Goal: Task Accomplishment & Management: Manage account settings

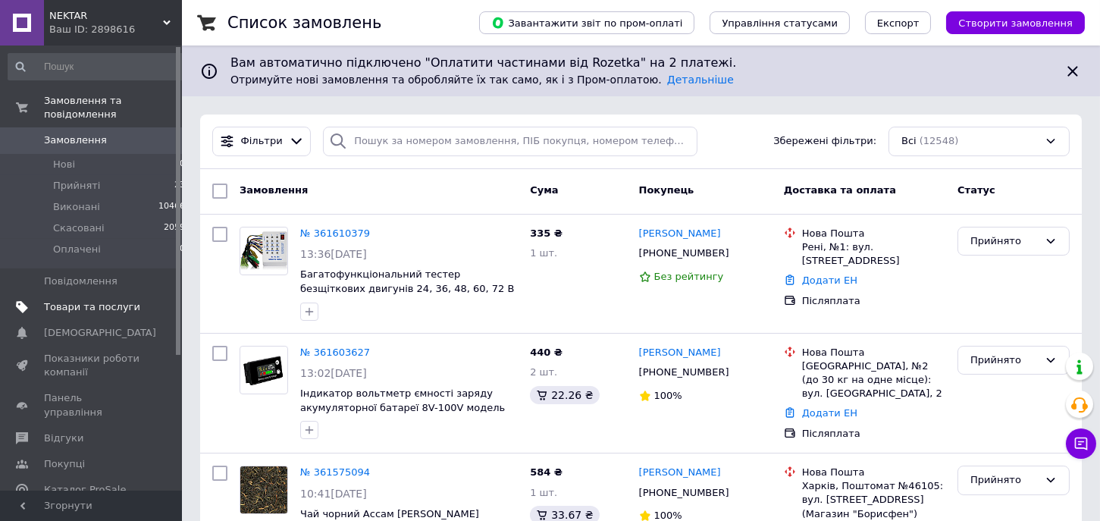
click at [76, 300] on span "Товари та послуги" at bounding box center [92, 307] width 96 height 14
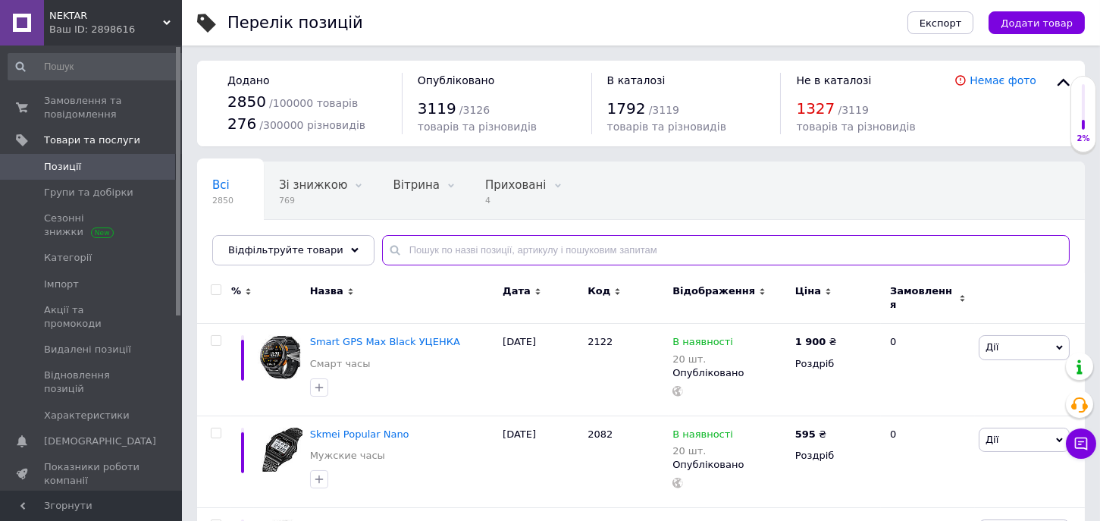
click at [684, 246] on input "text" at bounding box center [725, 250] width 687 height 30
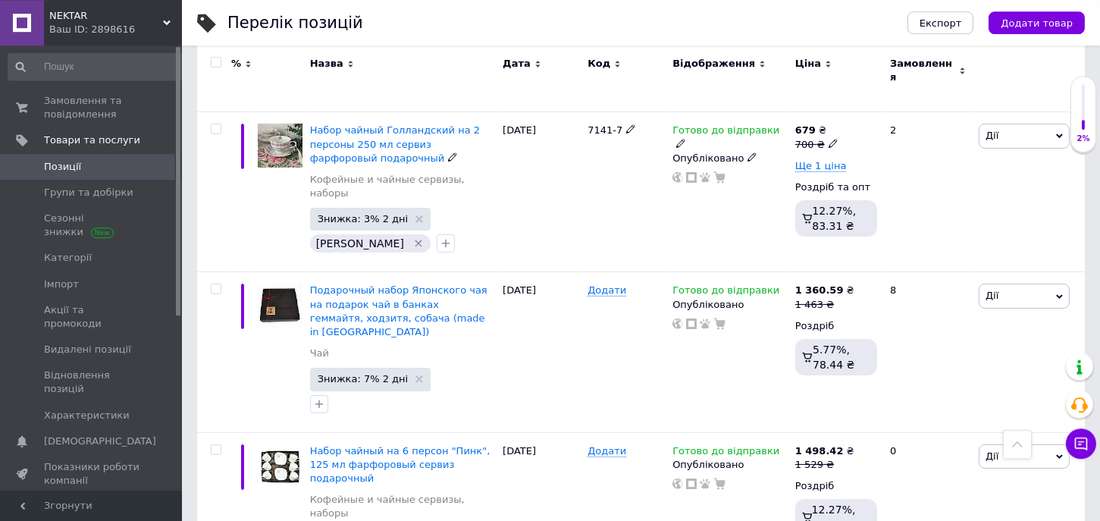
scroll to position [834, 0]
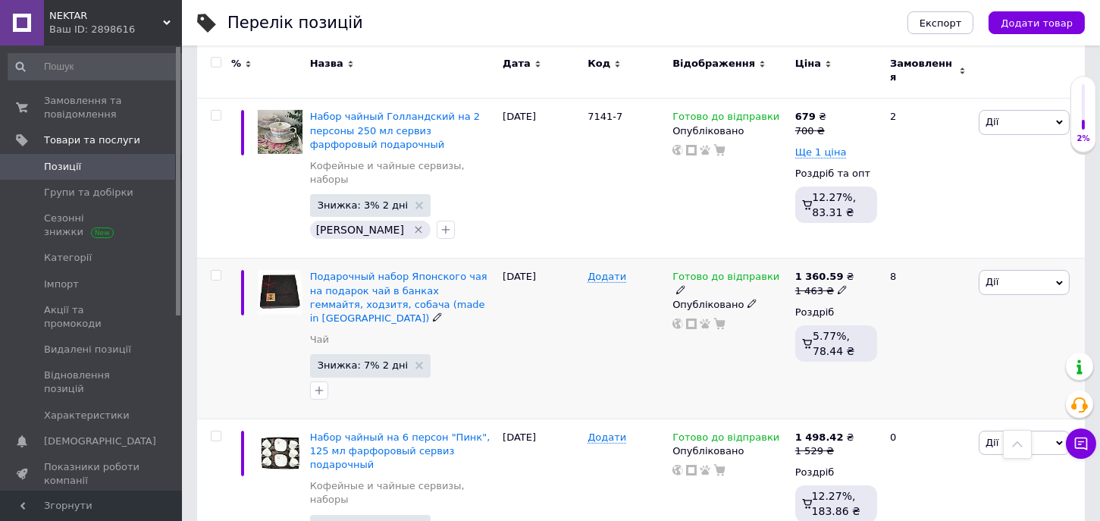
type input "подарунковий набір"
click at [684, 285] on use at bounding box center [680, 289] width 8 height 8
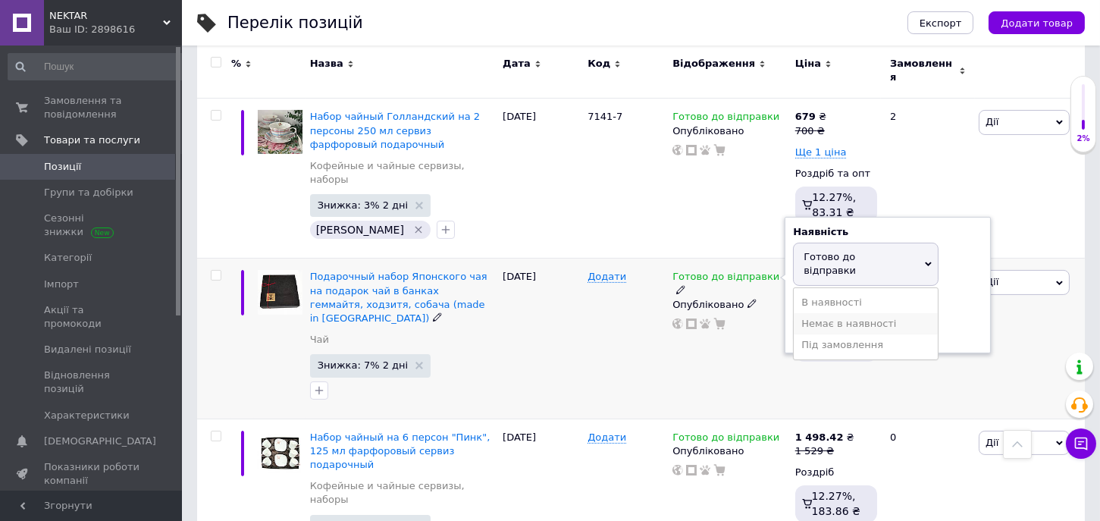
click at [832, 313] on li "Немає в наявності" at bounding box center [866, 323] width 144 height 21
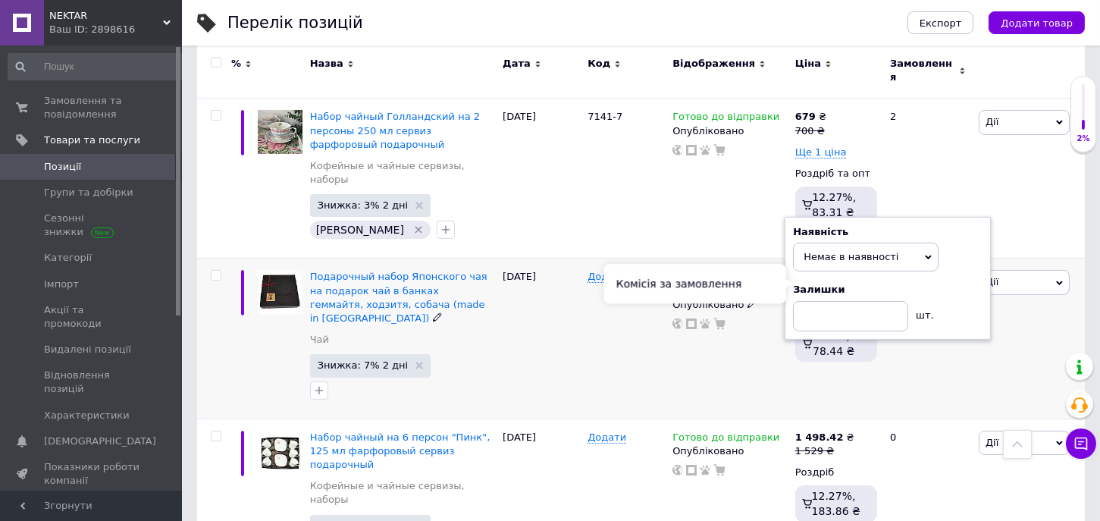
click at [612, 280] on div "Комісія за замовлення" at bounding box center [695, 283] width 182 height 39
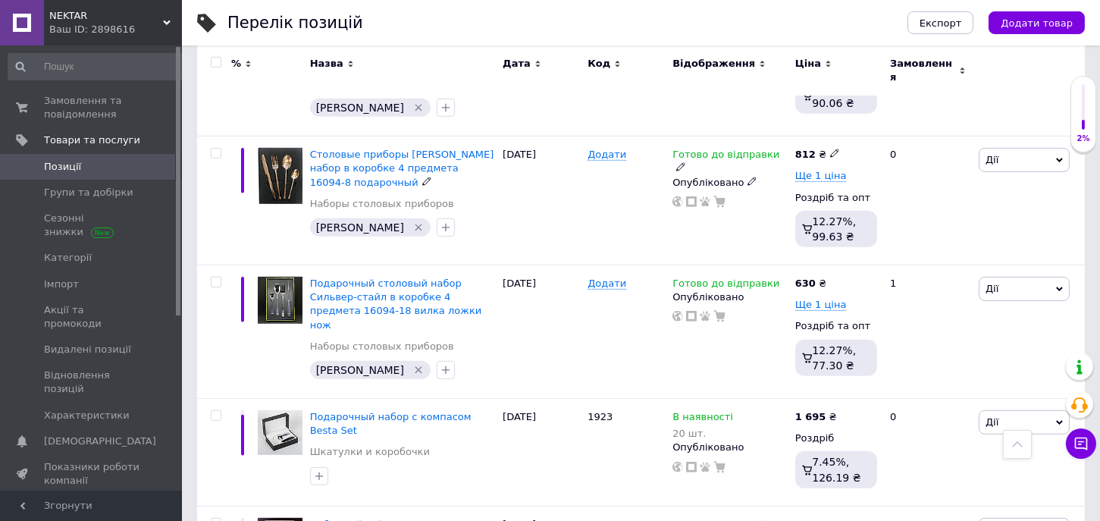
scroll to position [2084, 0]
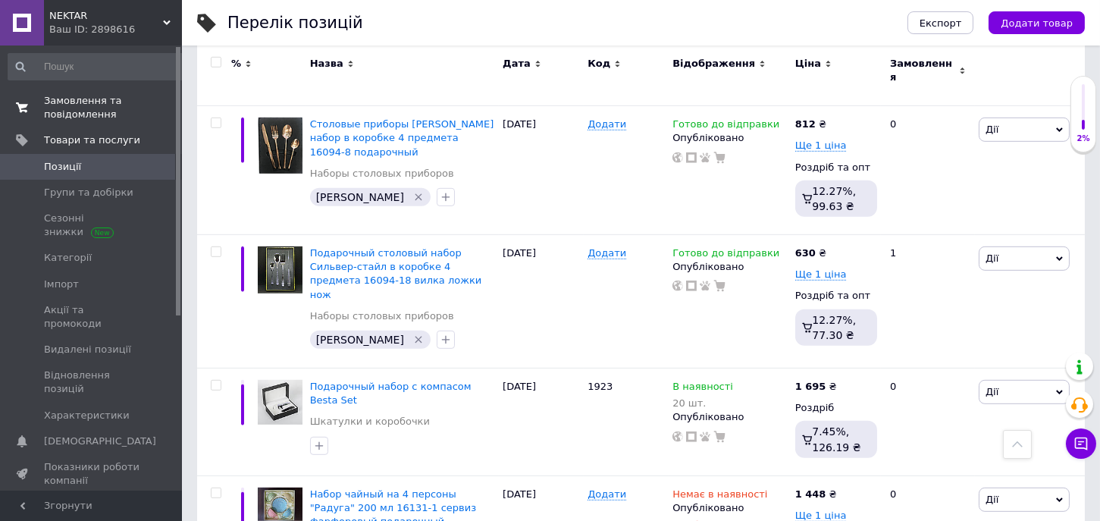
click at [77, 111] on span "Замовлення та повідомлення" at bounding box center [92, 107] width 96 height 27
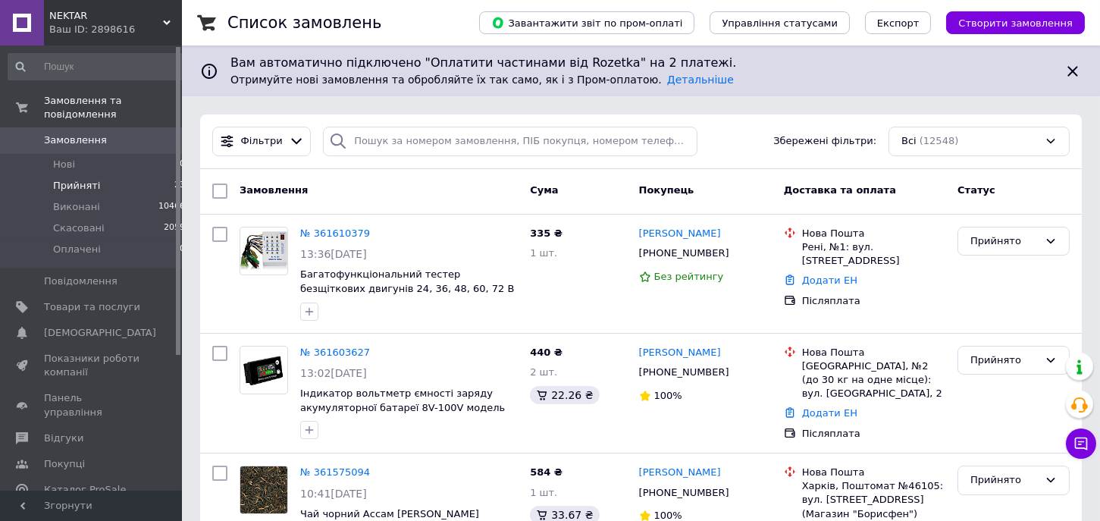
click at [48, 175] on li "Прийняті 23" at bounding box center [97, 185] width 194 height 21
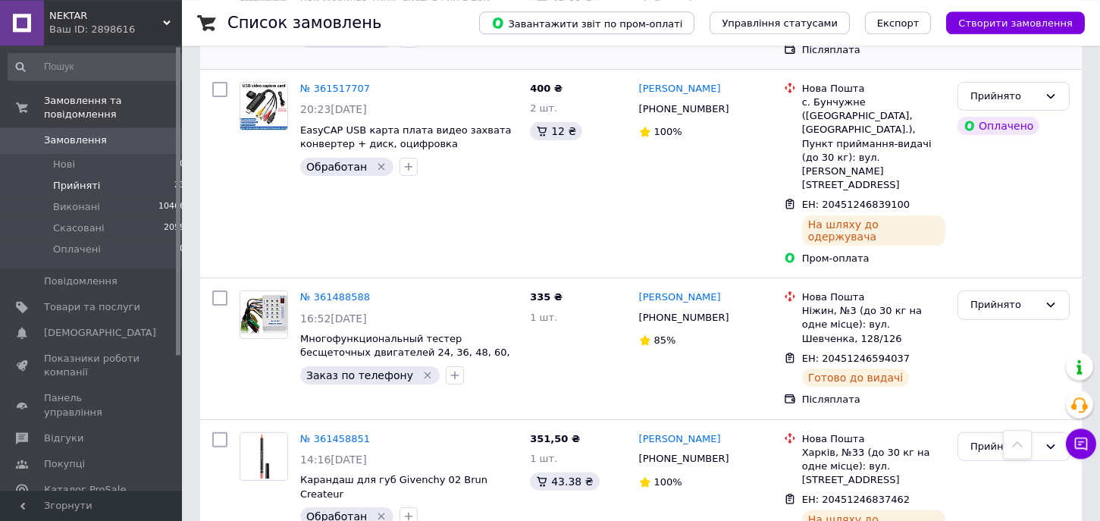
scroll to position [1251, 0]
click at [333, 290] on link "№ 361488588" at bounding box center [335, 295] width 70 height 11
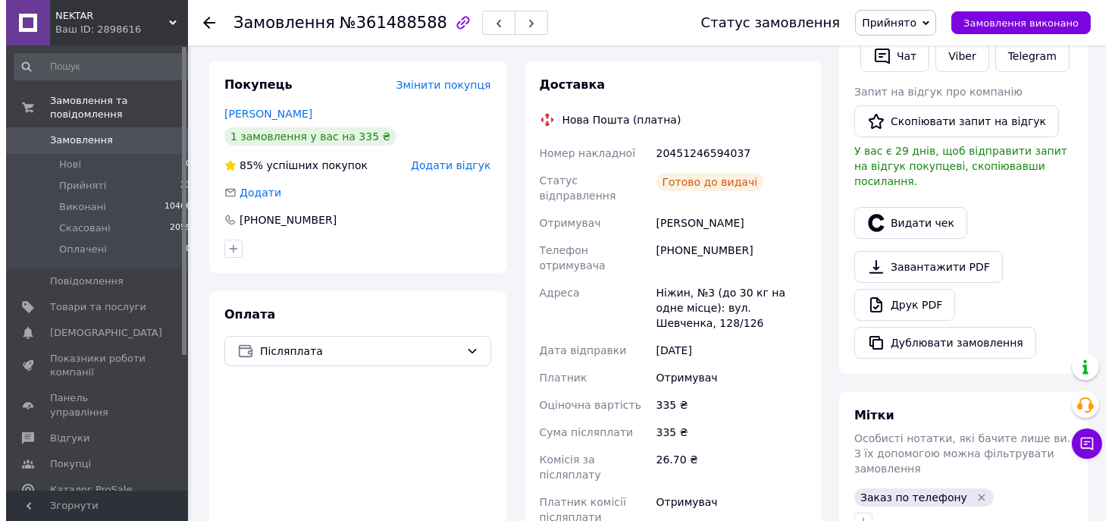
scroll to position [139, 0]
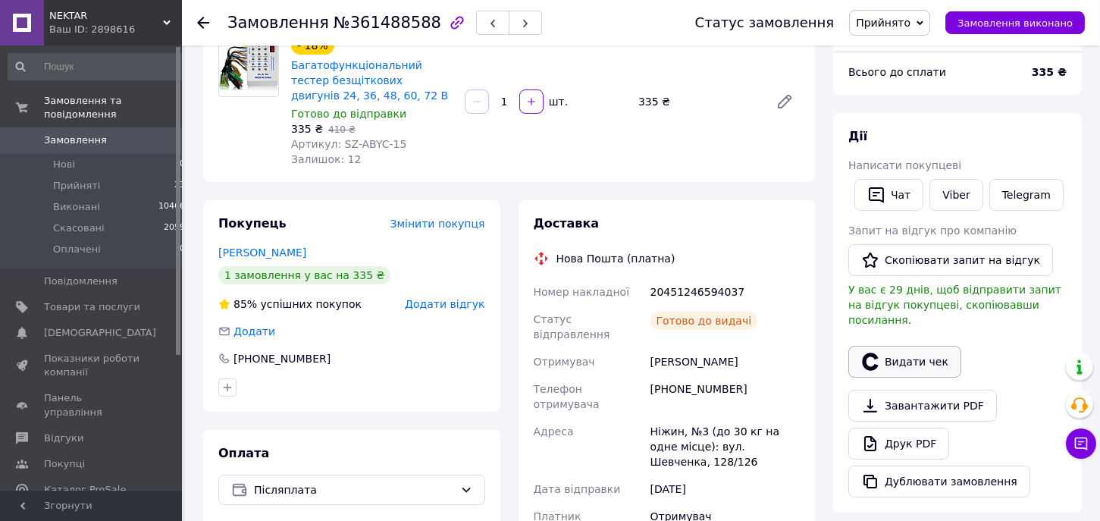
click at [933, 347] on button "Видати чек" at bounding box center [904, 362] width 113 height 32
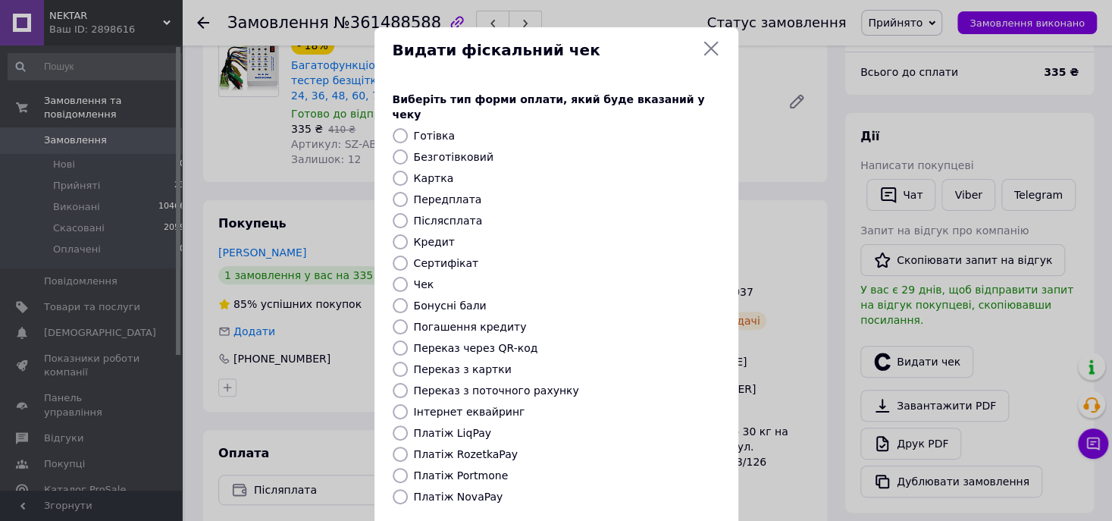
click at [426, 490] on label "Платіж NovaPay" at bounding box center [458, 496] width 89 height 12
click at [408, 489] on input "Платіж NovaPay" at bounding box center [400, 496] width 15 height 15
radio input "true"
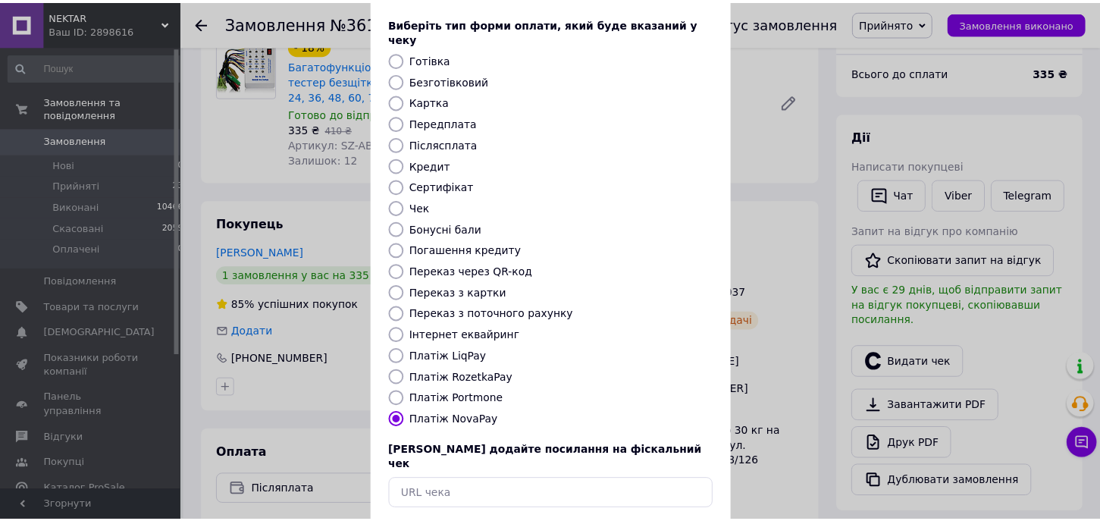
scroll to position [130, 0]
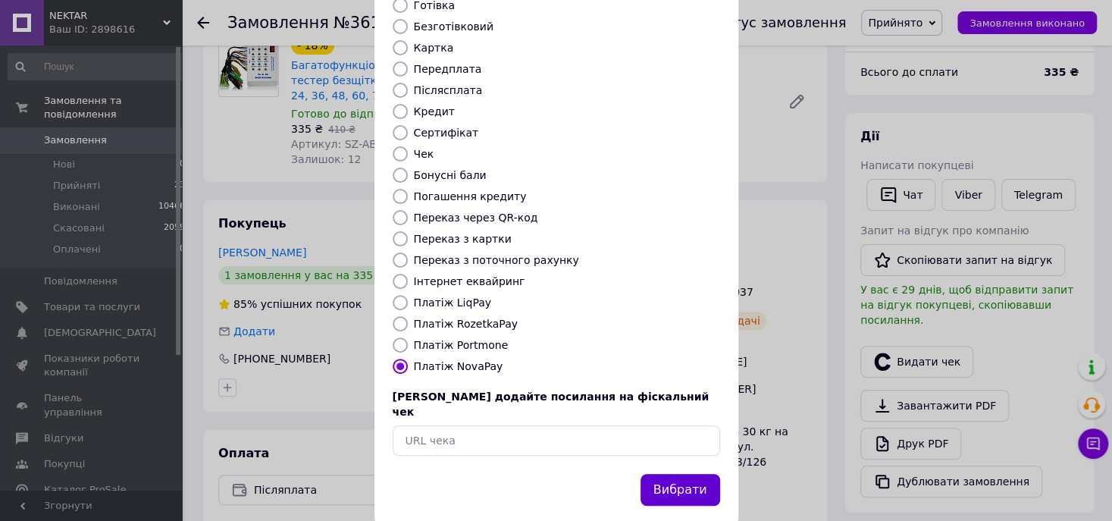
click at [703, 474] on button "Вибрати" at bounding box center [680, 490] width 80 height 33
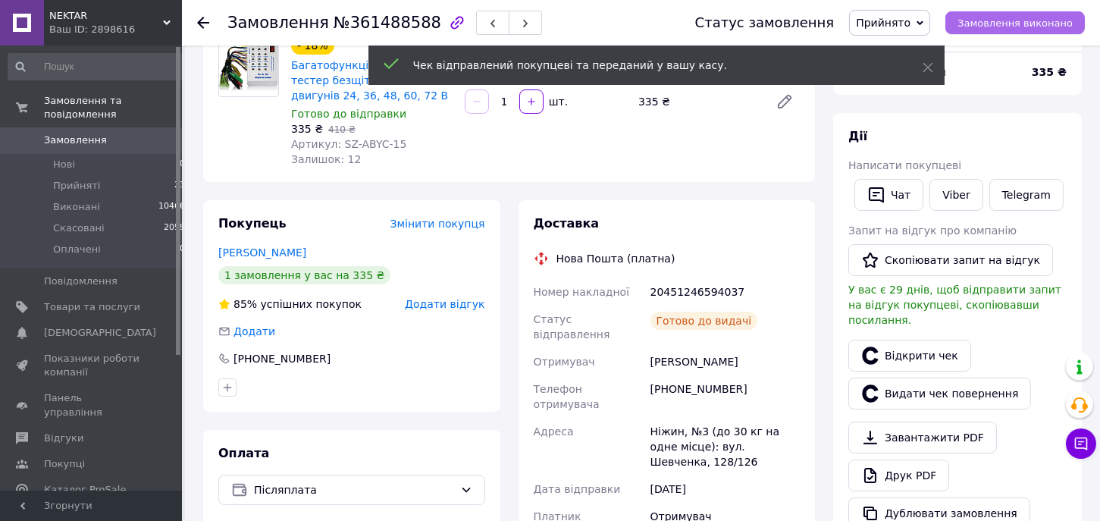
click at [1013, 23] on span "Замовлення виконано" at bounding box center [1014, 22] width 115 height 11
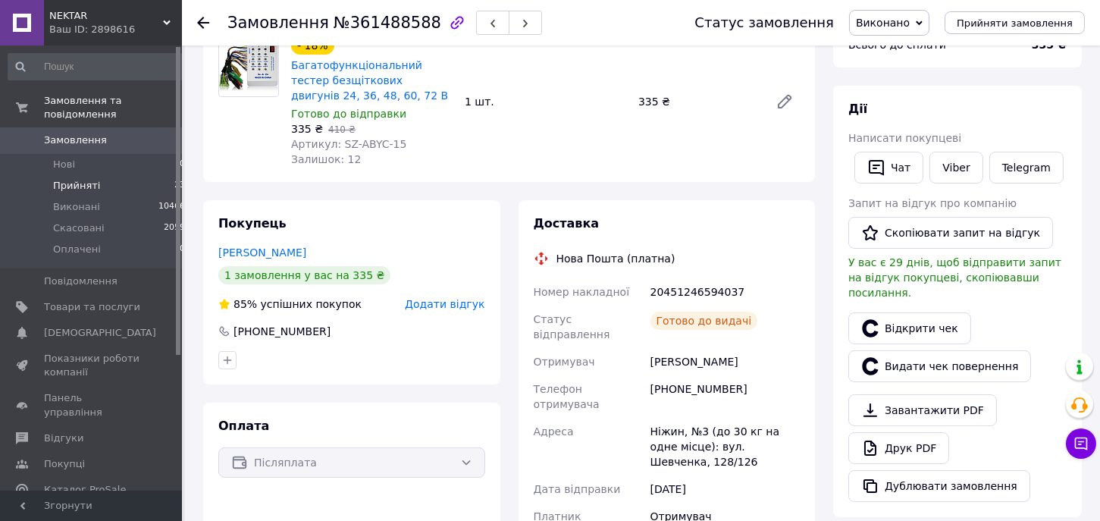
click at [70, 179] on span "Прийняті" at bounding box center [76, 186] width 47 height 14
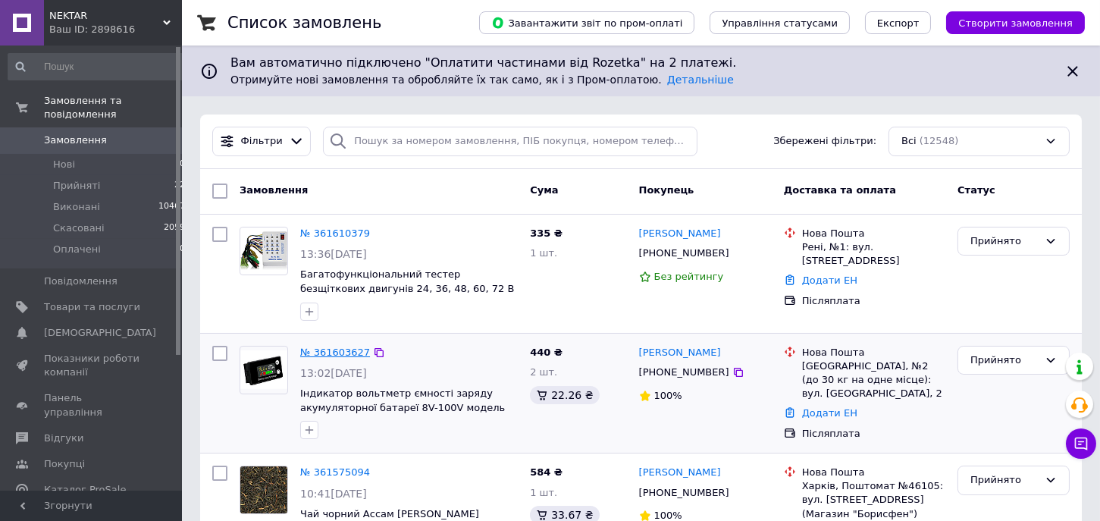
click at [334, 352] on link "№ 361603627" at bounding box center [335, 351] width 70 height 11
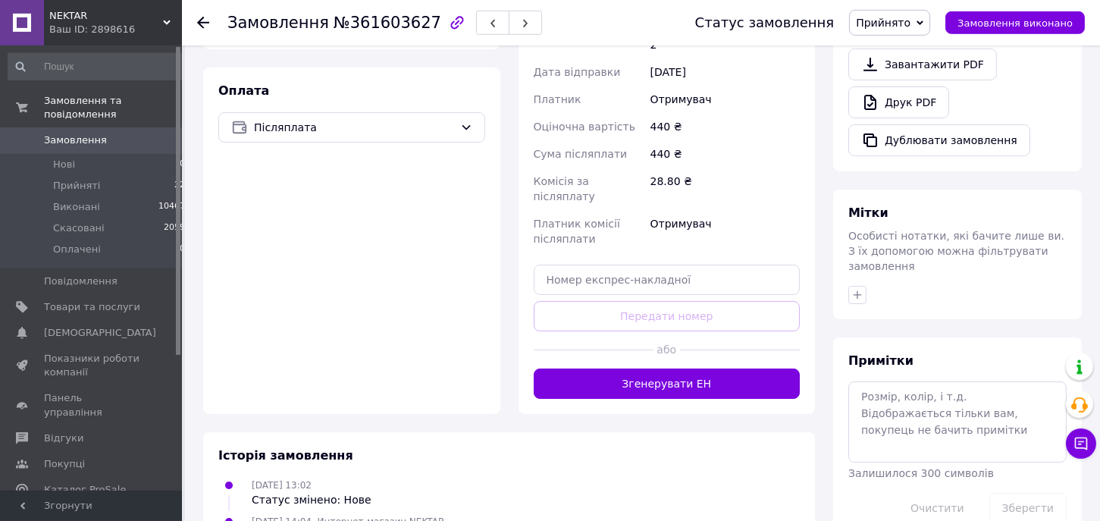
scroll to position [535, 0]
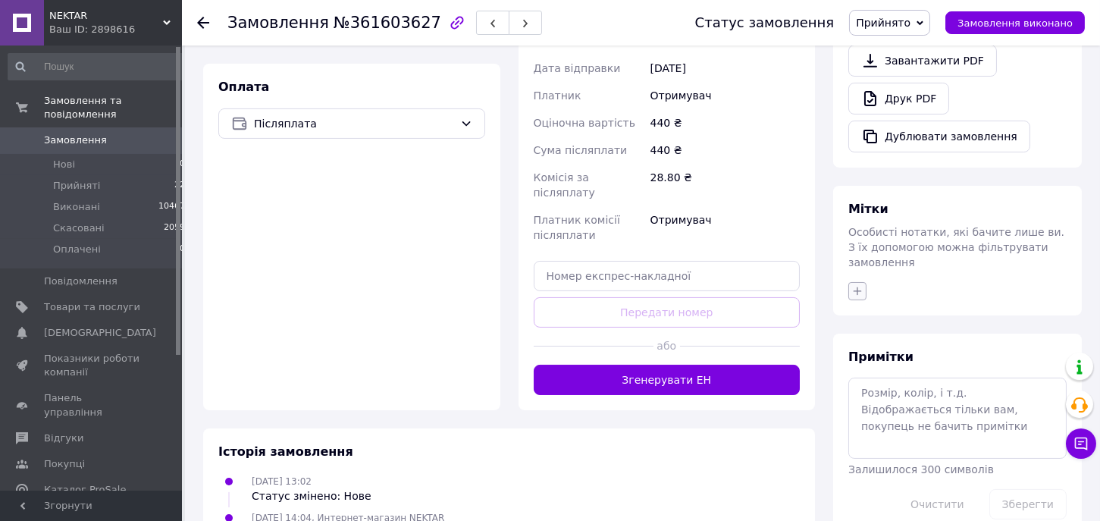
click at [860, 285] on icon "button" at bounding box center [857, 291] width 12 height 12
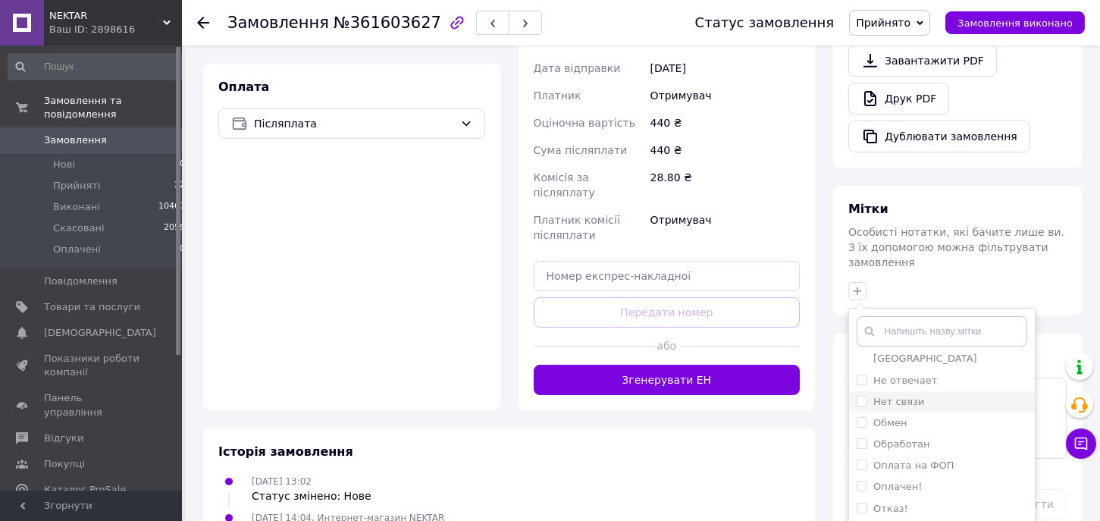
scroll to position [132, 0]
click at [917, 390] on label "Обработан" at bounding box center [901, 395] width 56 height 11
checkbox input "true"
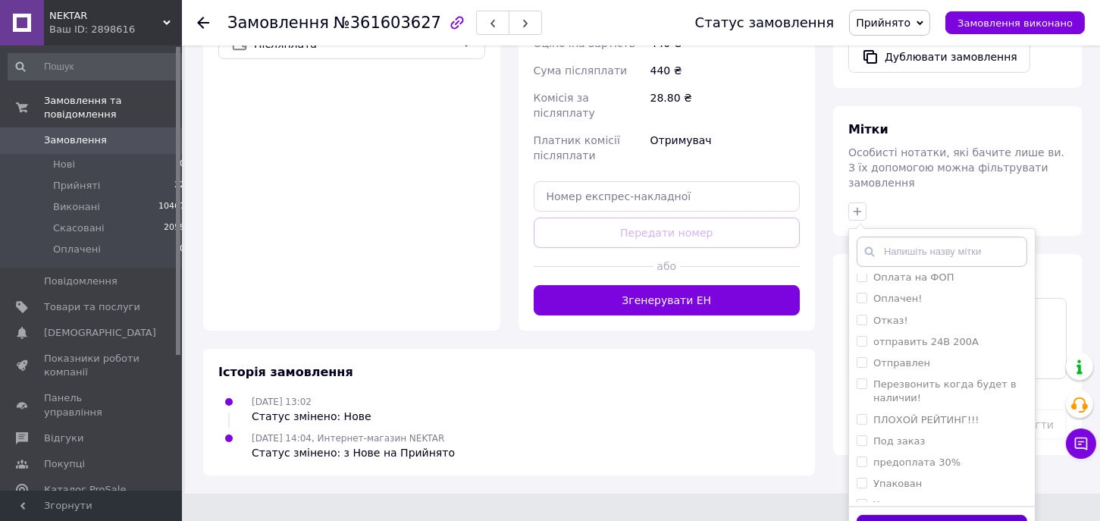
click at [906, 515] on button "Додати мітку" at bounding box center [941, 530] width 171 height 30
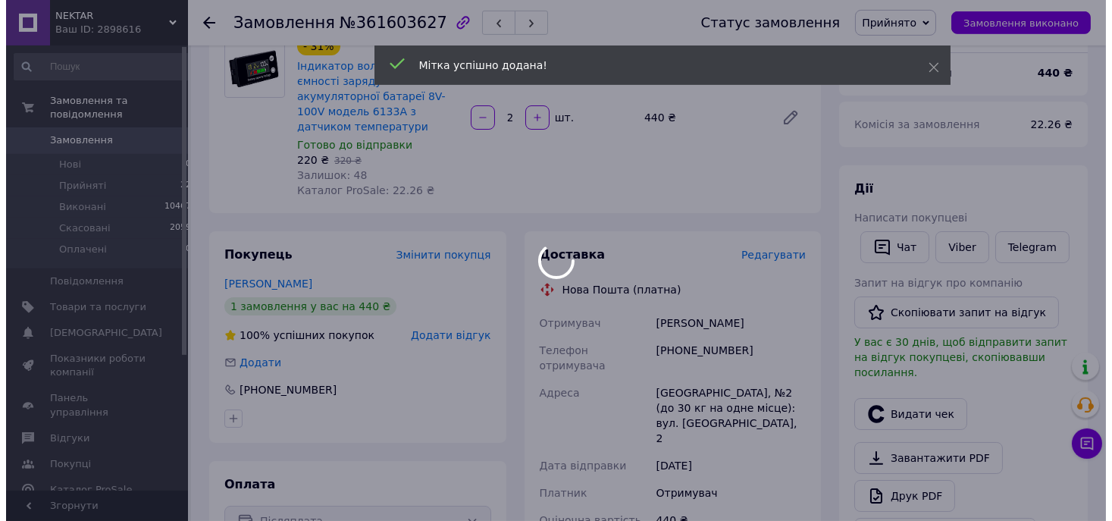
scroll to position [118, 0]
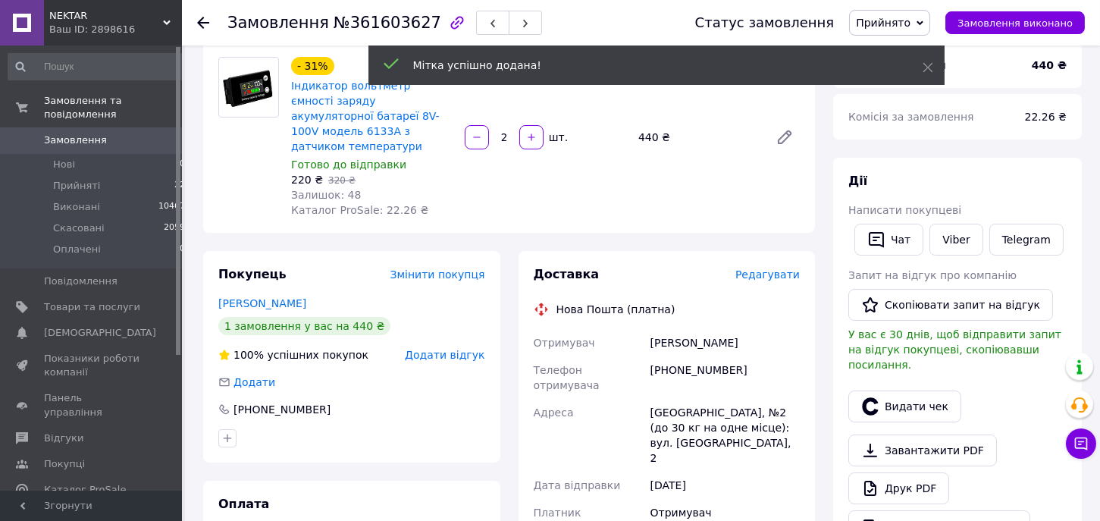
click at [791, 268] on span "Редагувати" at bounding box center [767, 274] width 64 height 12
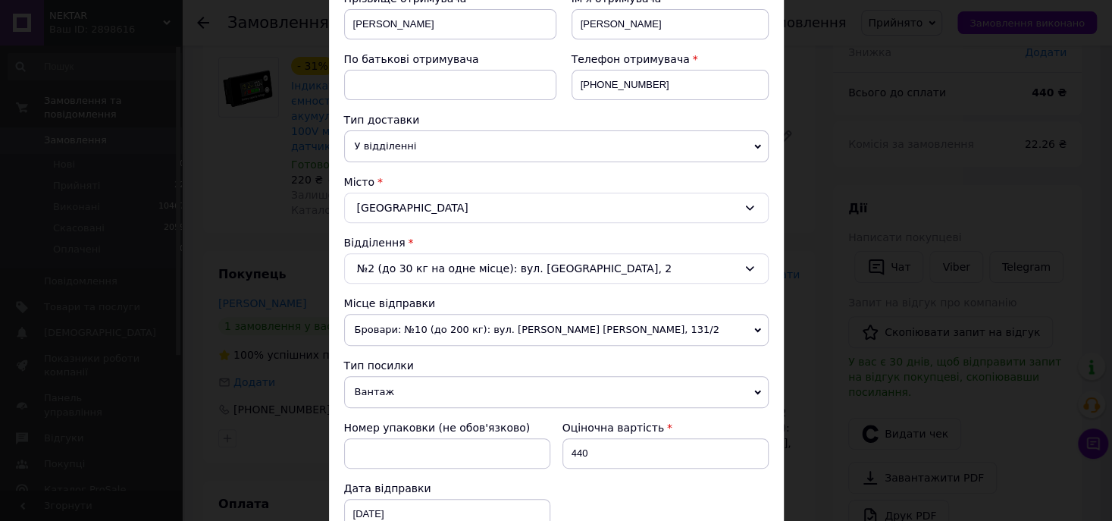
scroll to position [277, 0]
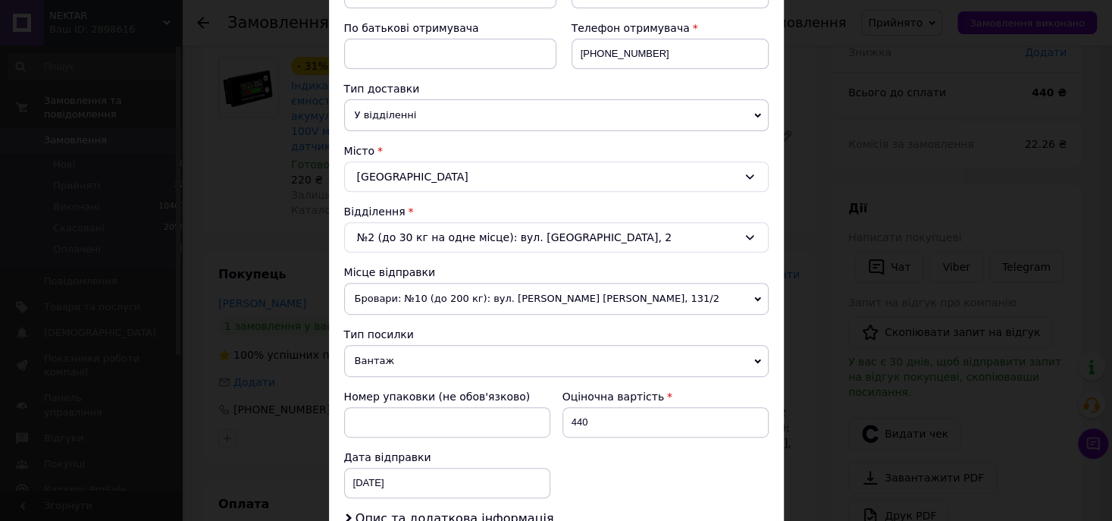
click at [405, 292] on span "Бровари: №10 (до 200 кг): вул. [PERSON_NAME] [PERSON_NAME], 131/2" at bounding box center [556, 299] width 424 height 32
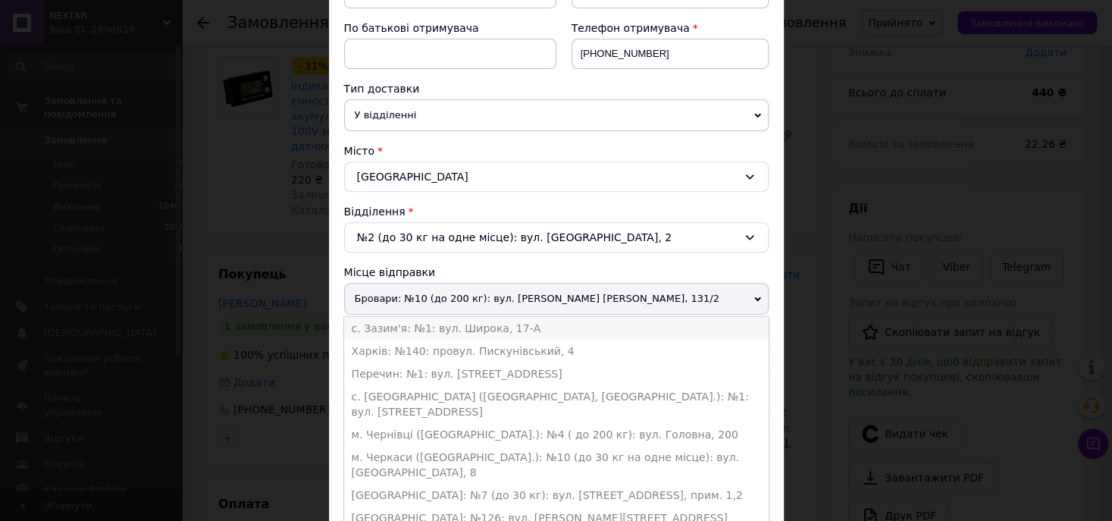
click at [400, 330] on li "с. Зазим'я: №1: вул. Широка, 17-А" at bounding box center [556, 328] width 424 height 23
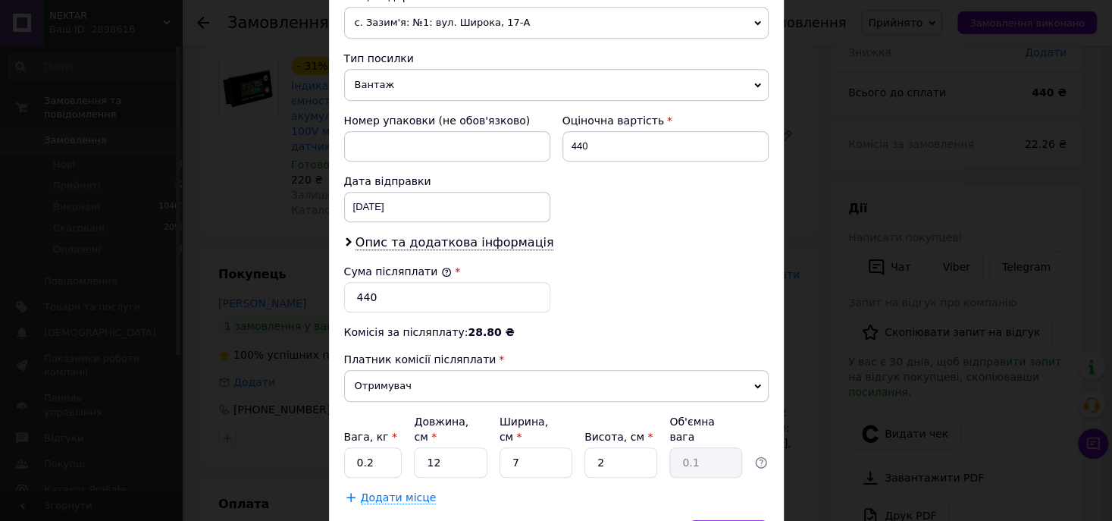
scroll to position [556, 0]
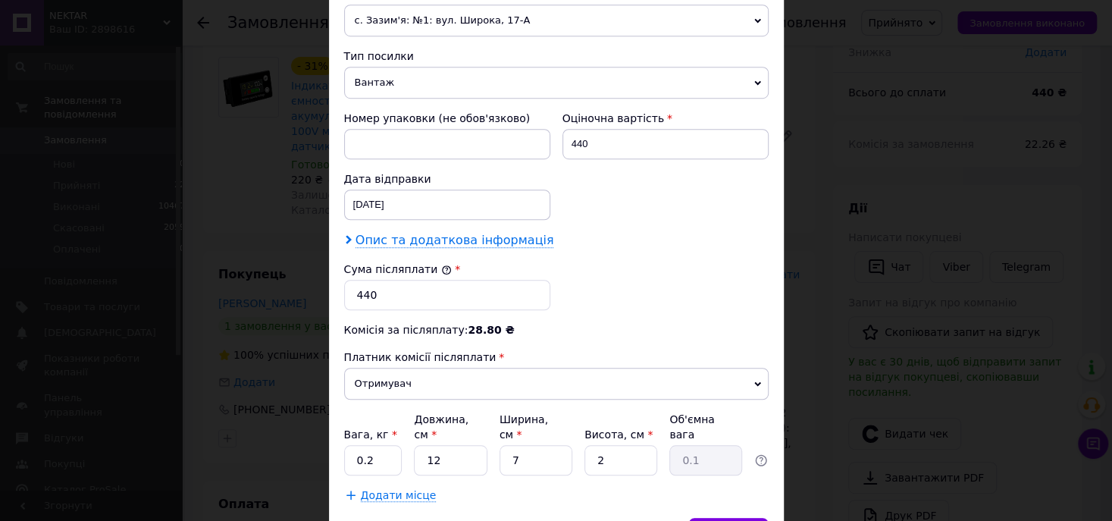
click at [484, 246] on span "Опис та додаткова інформація" at bounding box center [454, 240] width 199 height 15
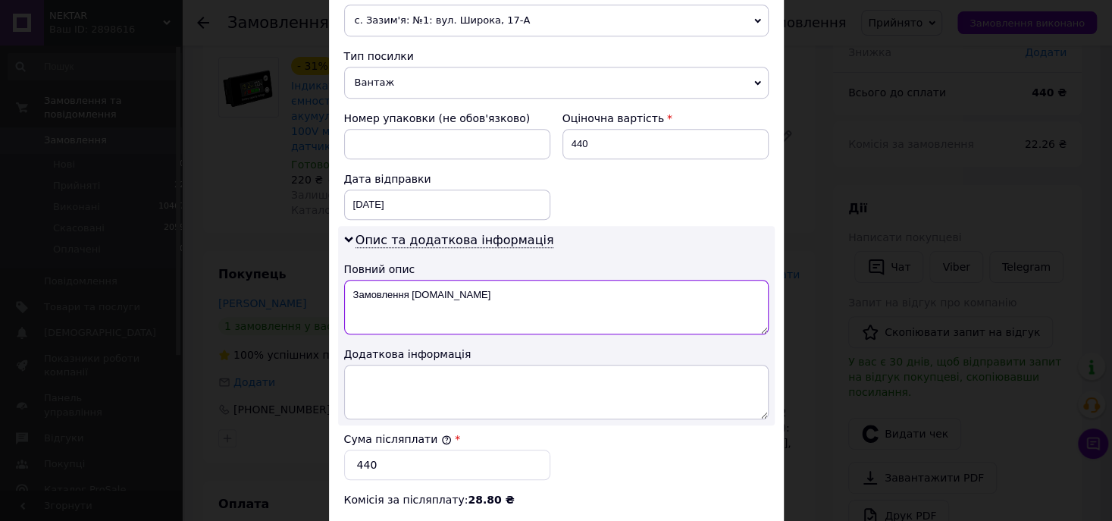
click at [493, 295] on textarea "Замовлення [DOMAIN_NAME]" at bounding box center [556, 307] width 424 height 55
type textarea "З"
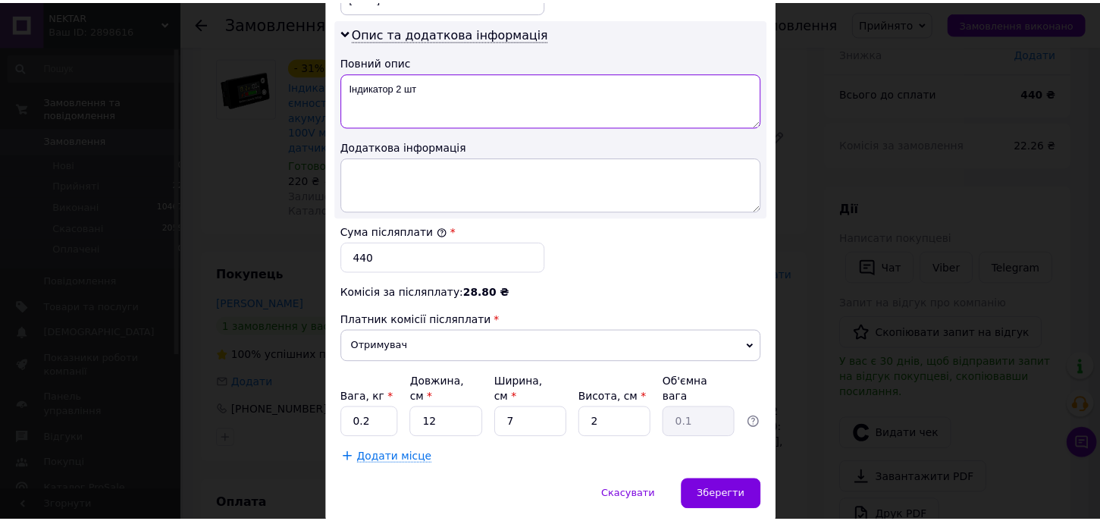
scroll to position [803, 0]
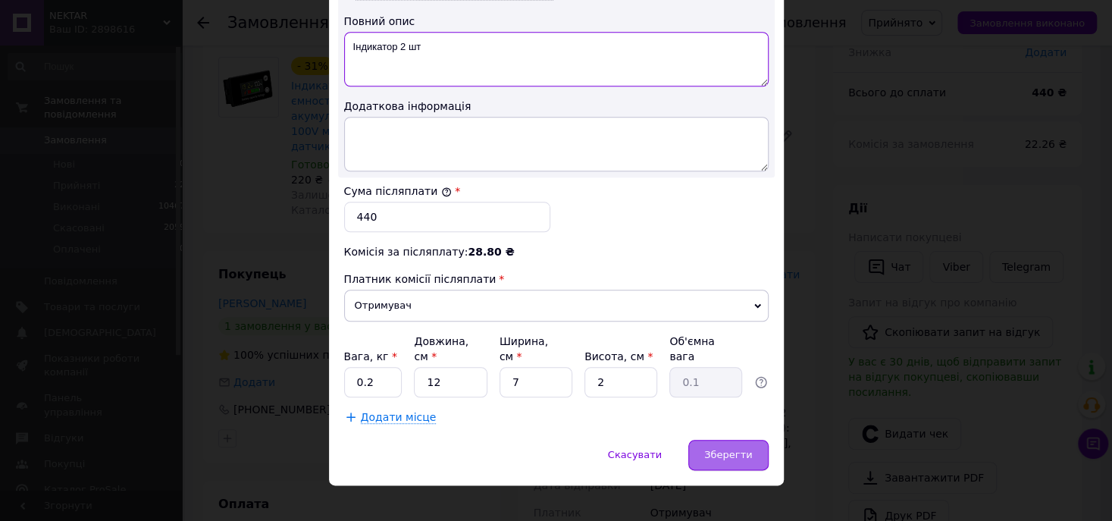
type textarea "Індикатор 2 шт"
click at [728, 449] on span "Зберегти" at bounding box center [728, 454] width 48 height 11
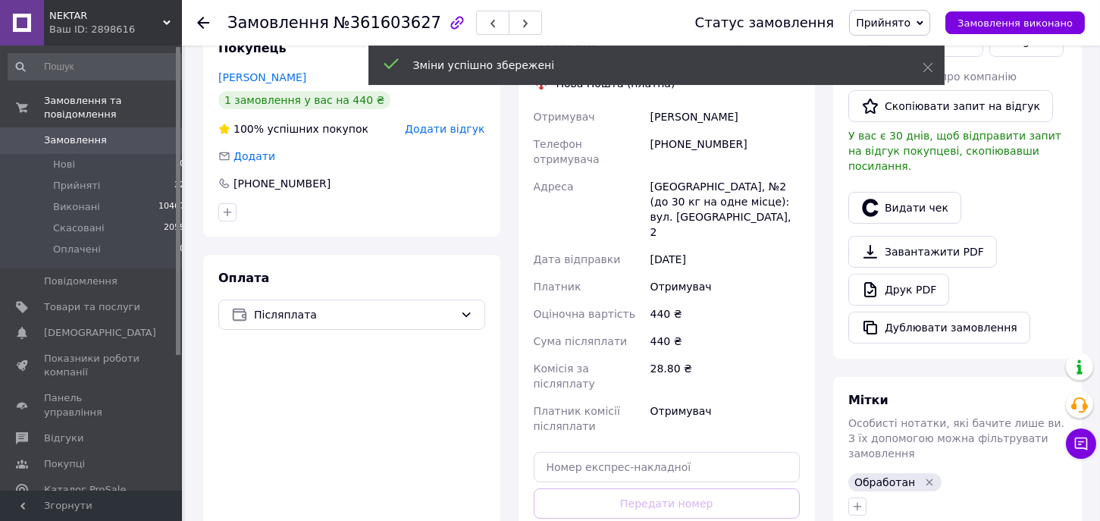
scroll to position [396, 0]
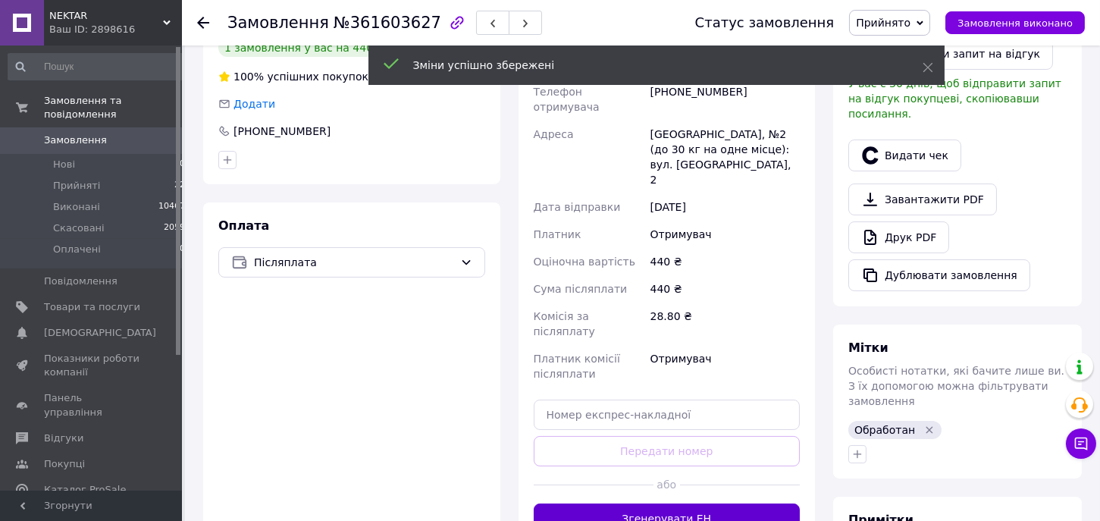
click at [700, 503] on button "Згенерувати ЕН" at bounding box center [667, 518] width 267 height 30
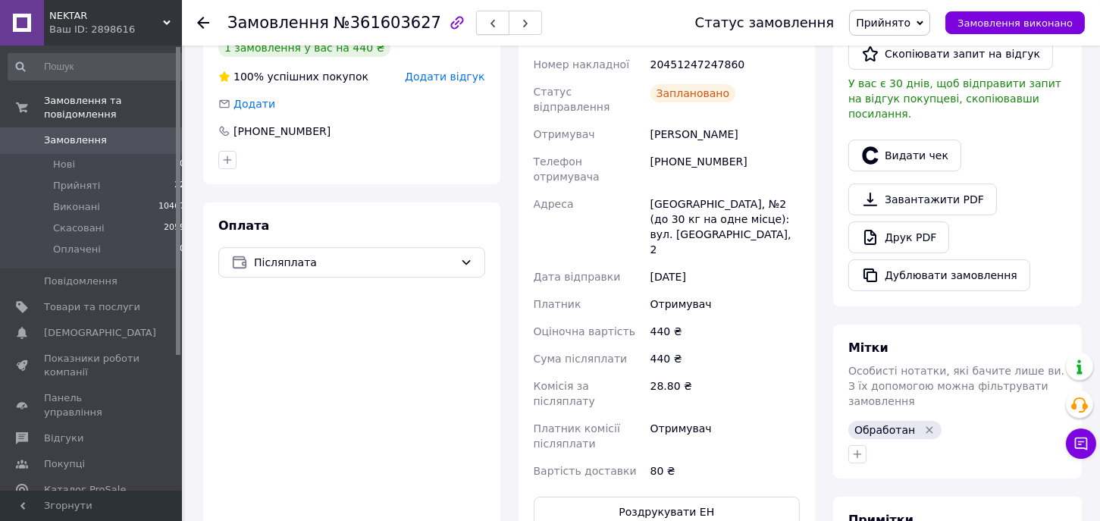
click at [476, 27] on button "button" at bounding box center [492, 23] width 33 height 24
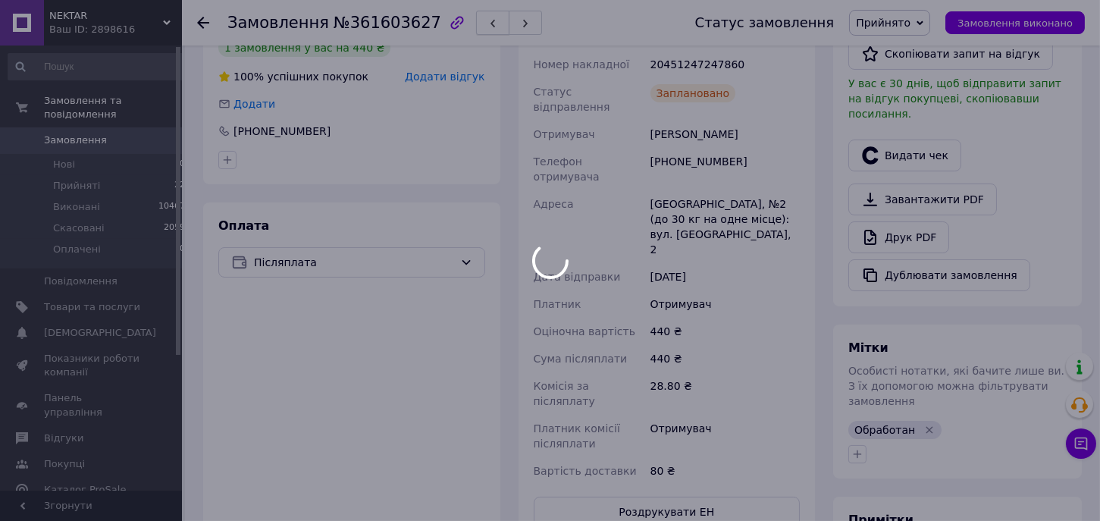
scroll to position [172, 0]
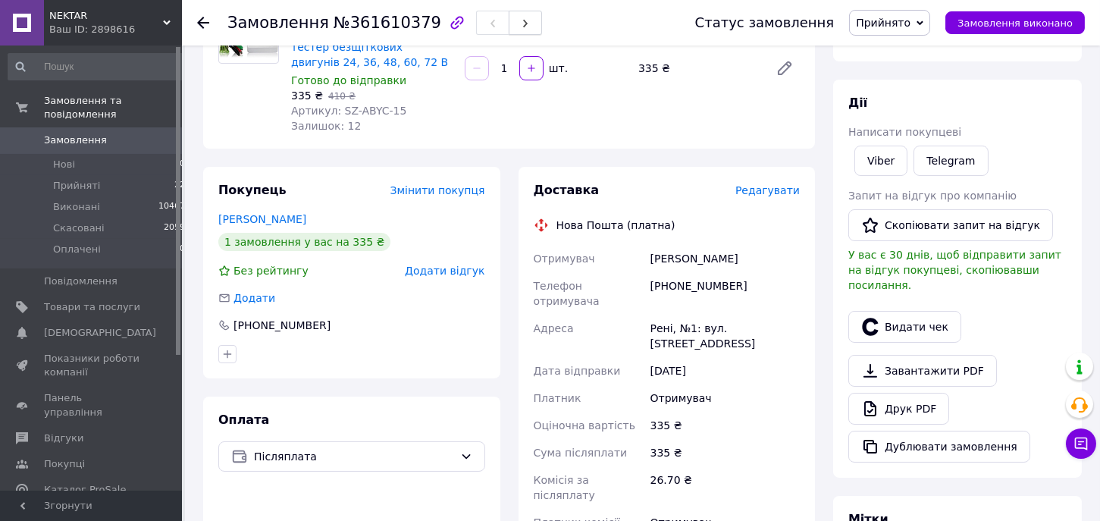
click at [509, 32] on button "button" at bounding box center [525, 23] width 33 height 24
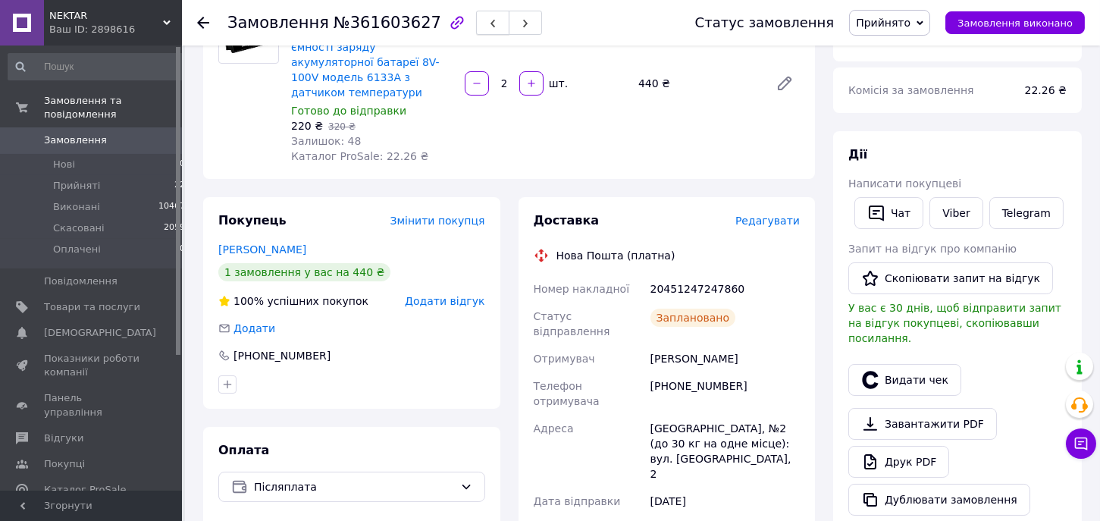
click at [488, 27] on icon "button" at bounding box center [492, 23] width 9 height 9
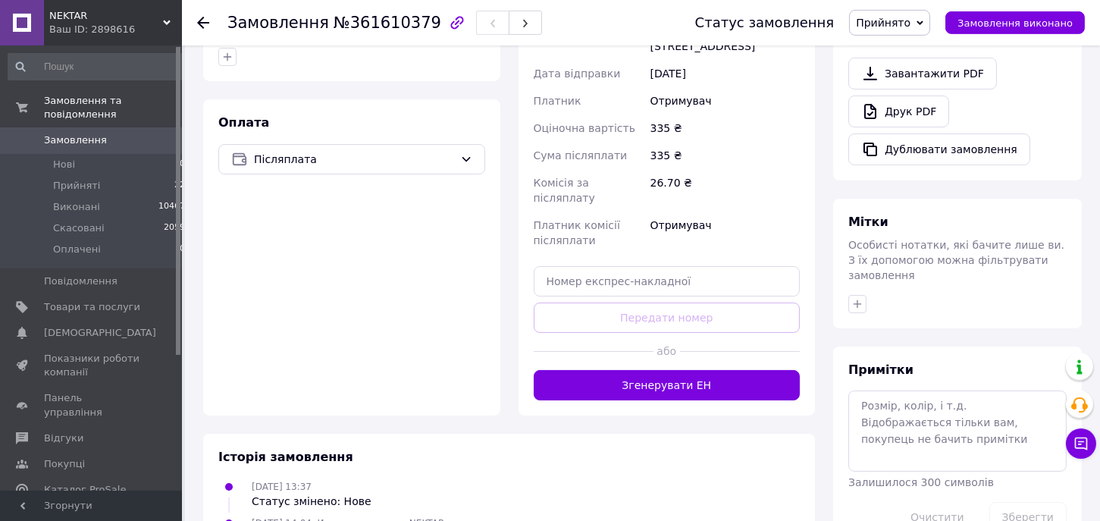
scroll to position [483, 0]
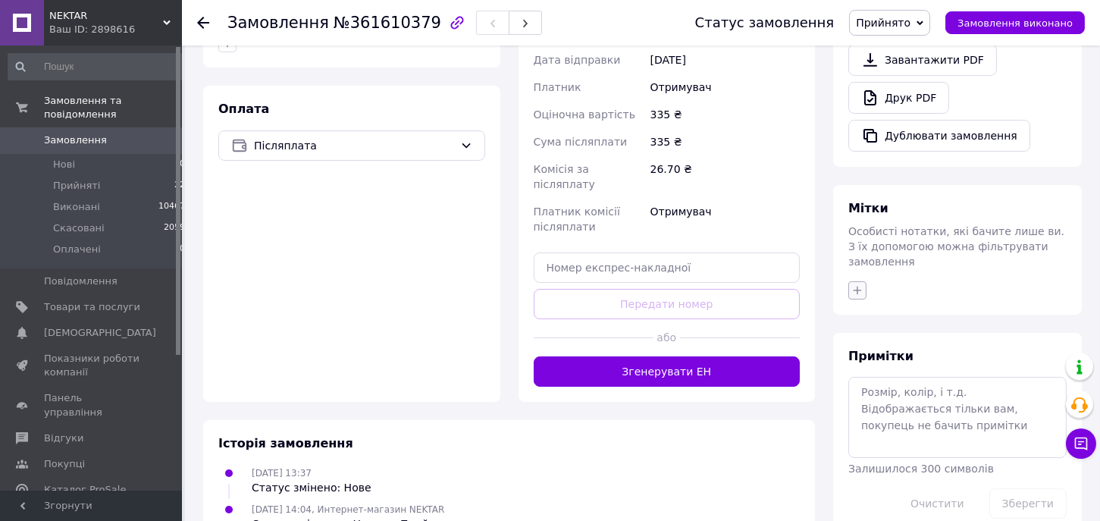
click at [856, 286] on icon "button" at bounding box center [857, 290] width 8 height 8
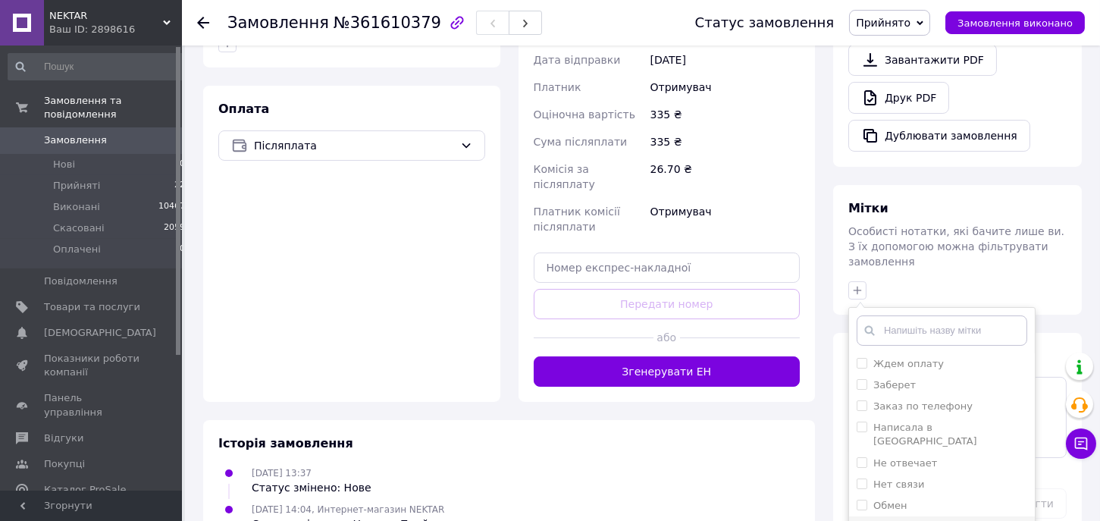
click at [928, 520] on div "Обработан" at bounding box center [941, 527] width 171 height 14
checkbox input "true"
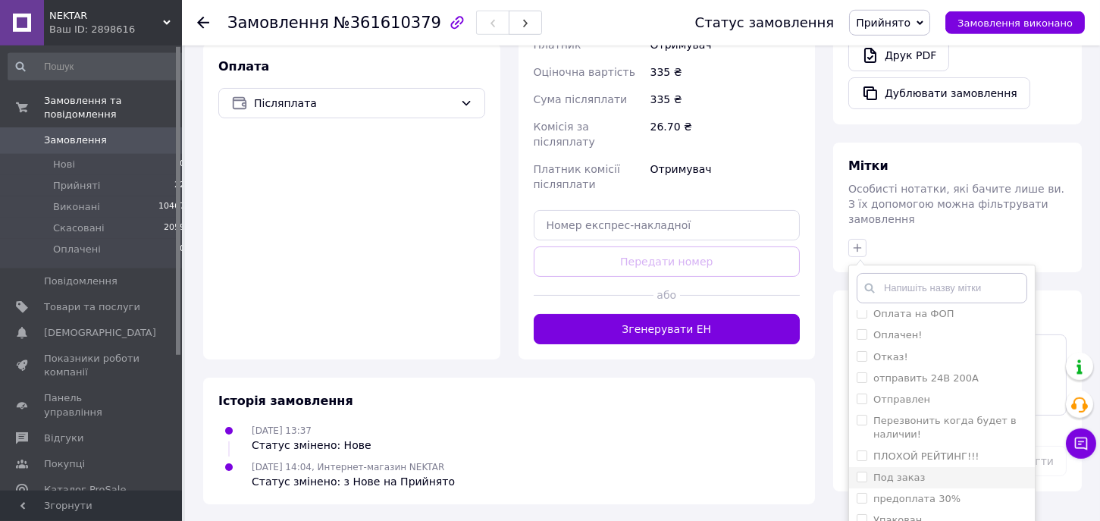
scroll to position [561, 0]
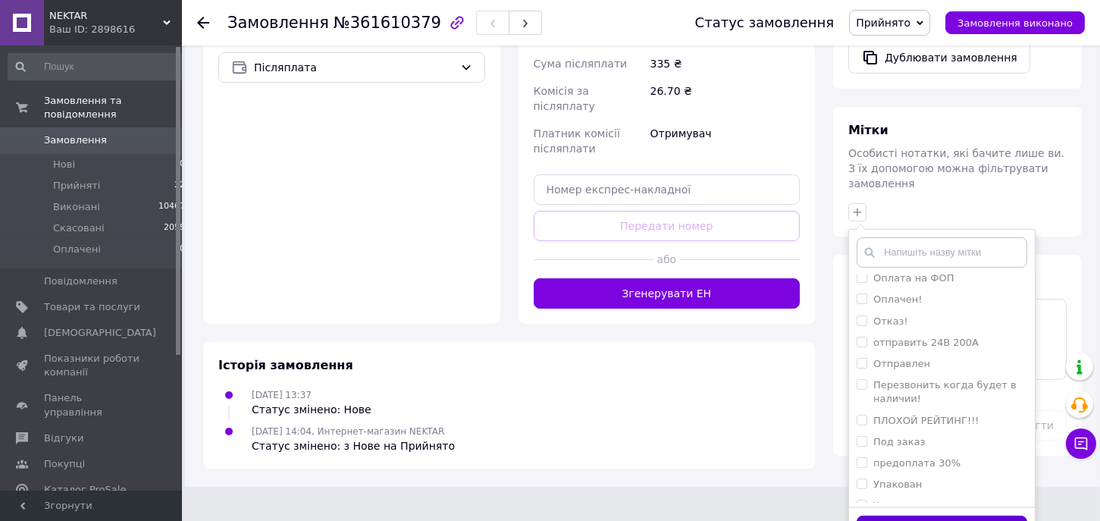
click at [953, 515] on button "Додати мітку" at bounding box center [941, 530] width 171 height 30
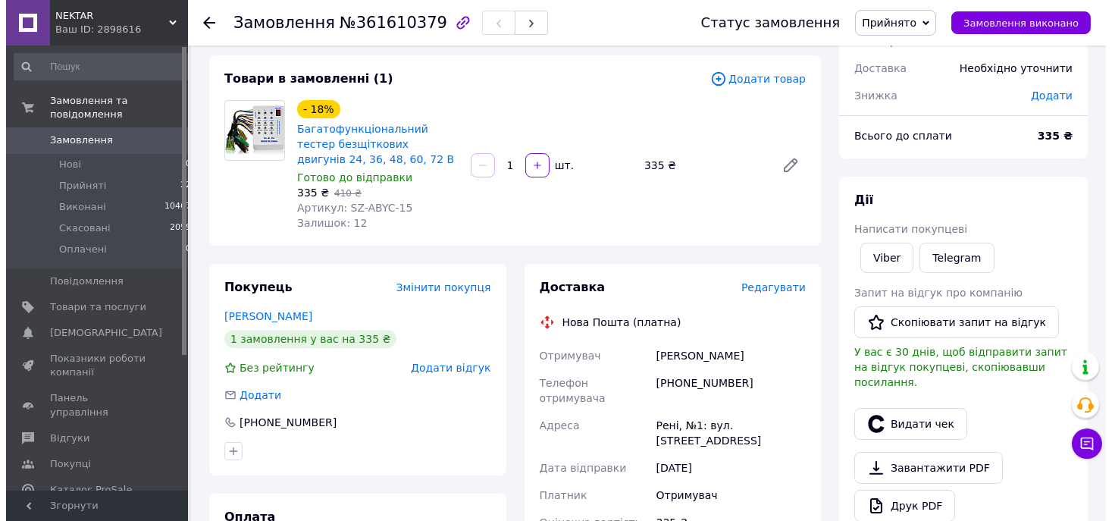
scroll to position [66, 0]
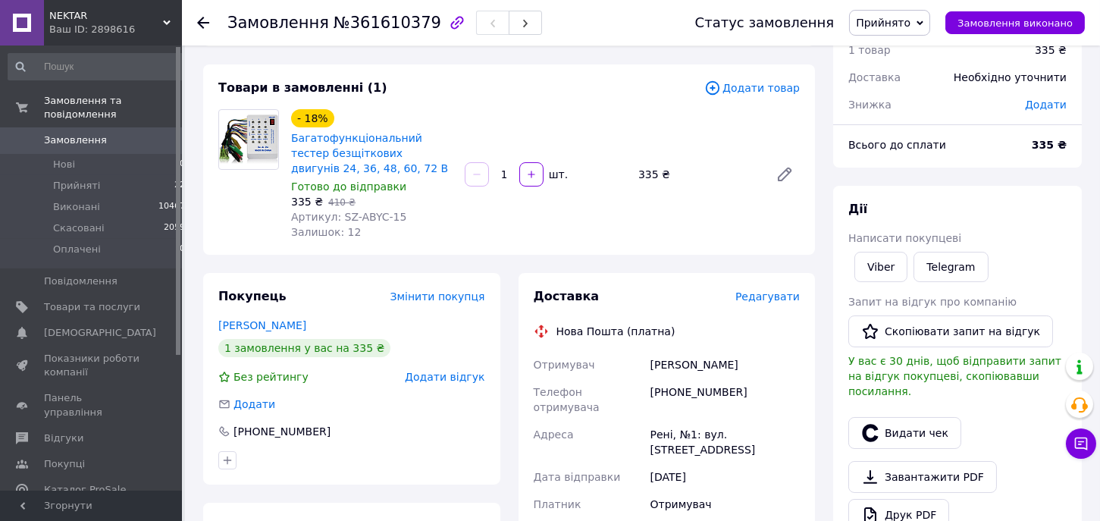
click at [773, 301] on span "Редагувати" at bounding box center [767, 296] width 64 height 12
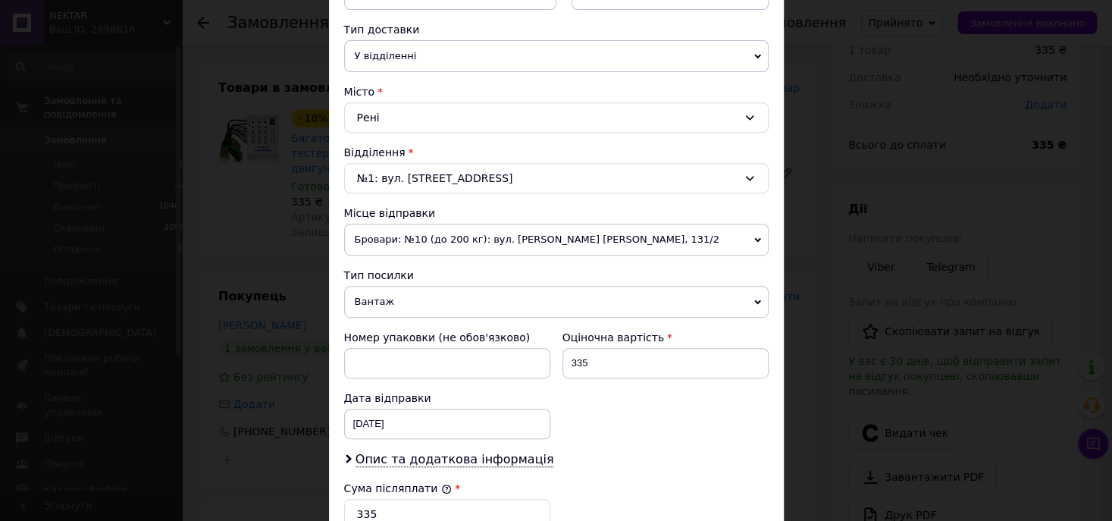
scroll to position [417, 0]
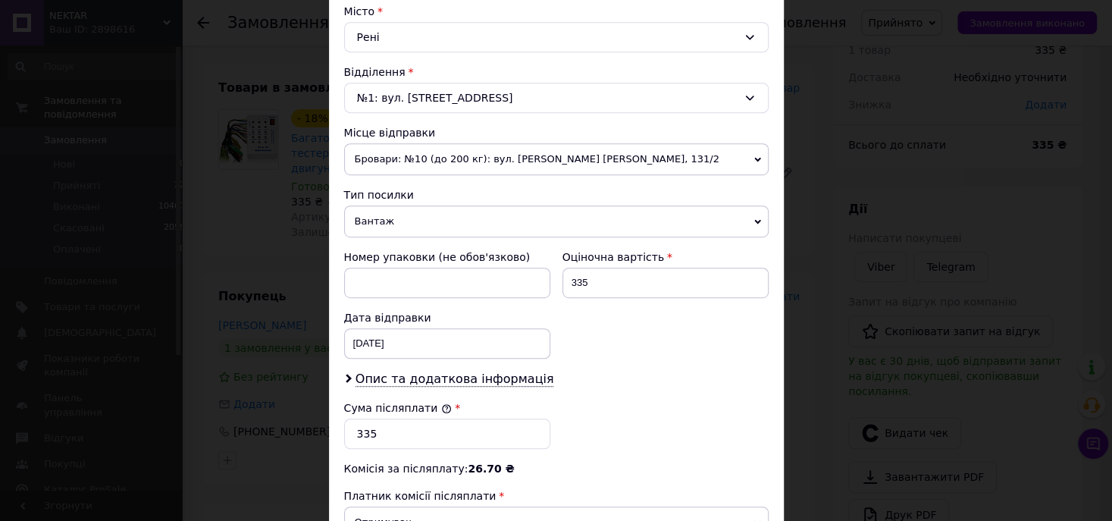
click at [480, 155] on span "Бровари: №10 (до 200 кг): вул. [PERSON_NAME] [PERSON_NAME], 131/2" at bounding box center [556, 159] width 424 height 32
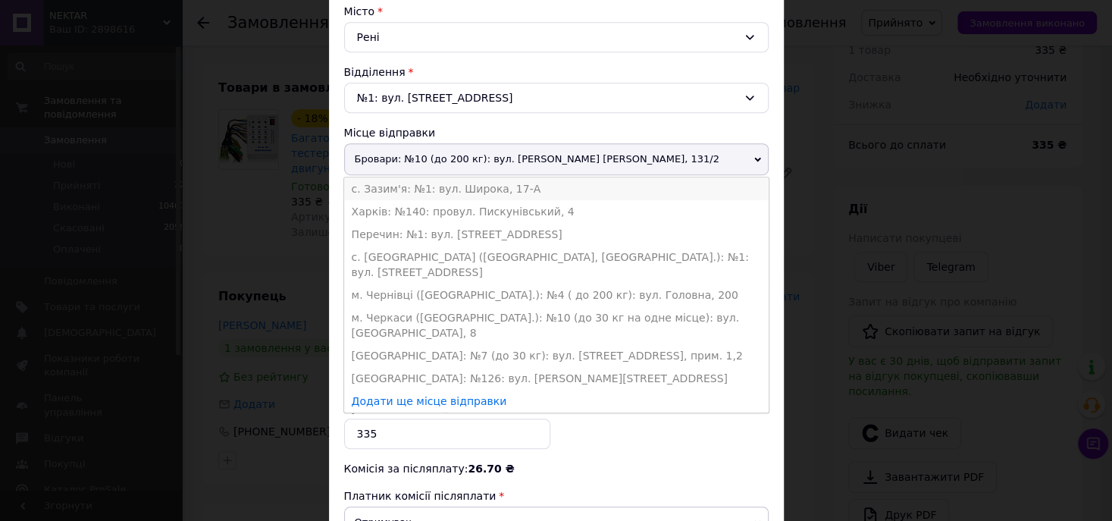
click at [455, 181] on li "с. Зазим'я: №1: вул. Широка, 17-А" at bounding box center [556, 188] width 424 height 23
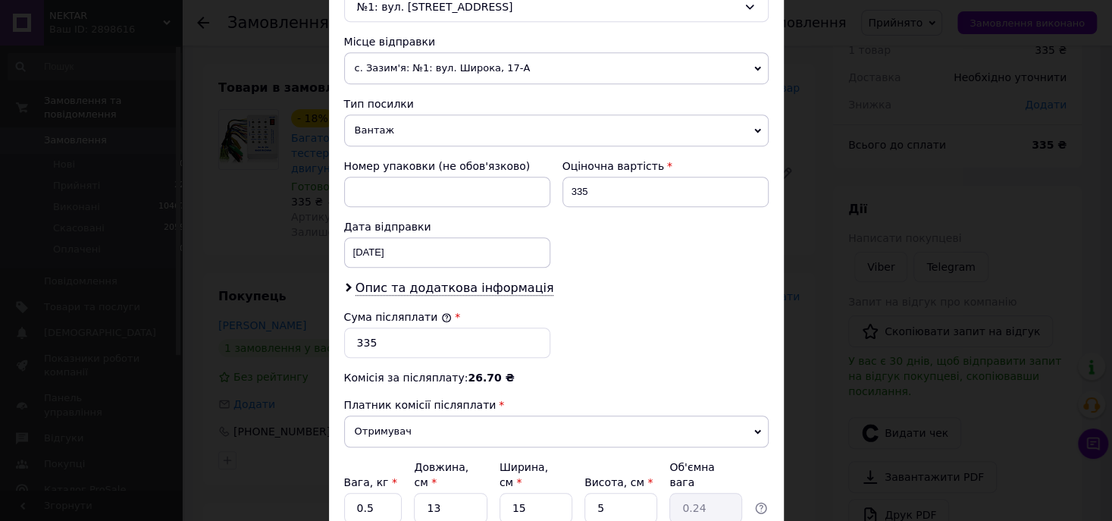
scroll to position [556, 0]
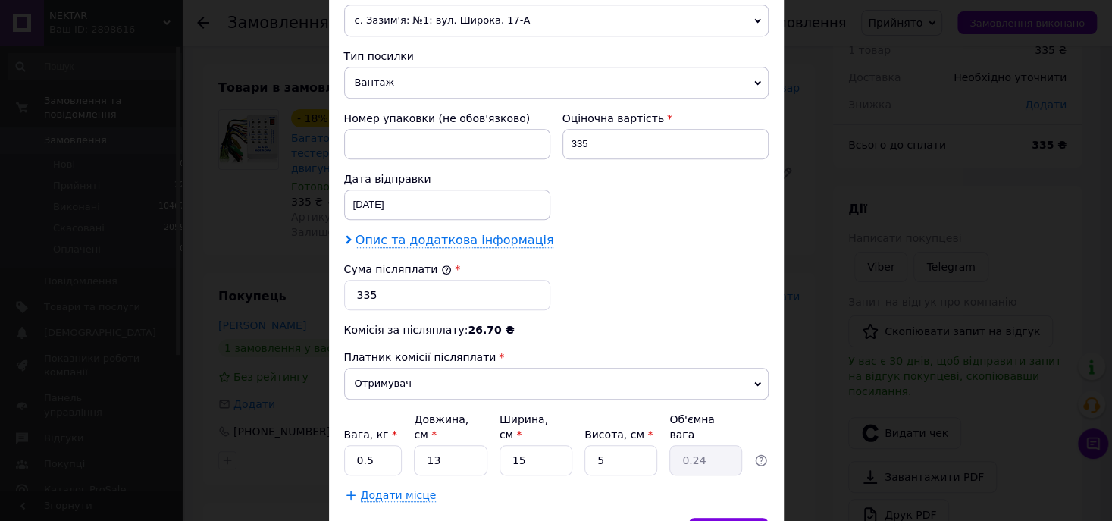
click at [474, 241] on span "Опис та додаткова інформація" at bounding box center [454, 240] width 199 height 15
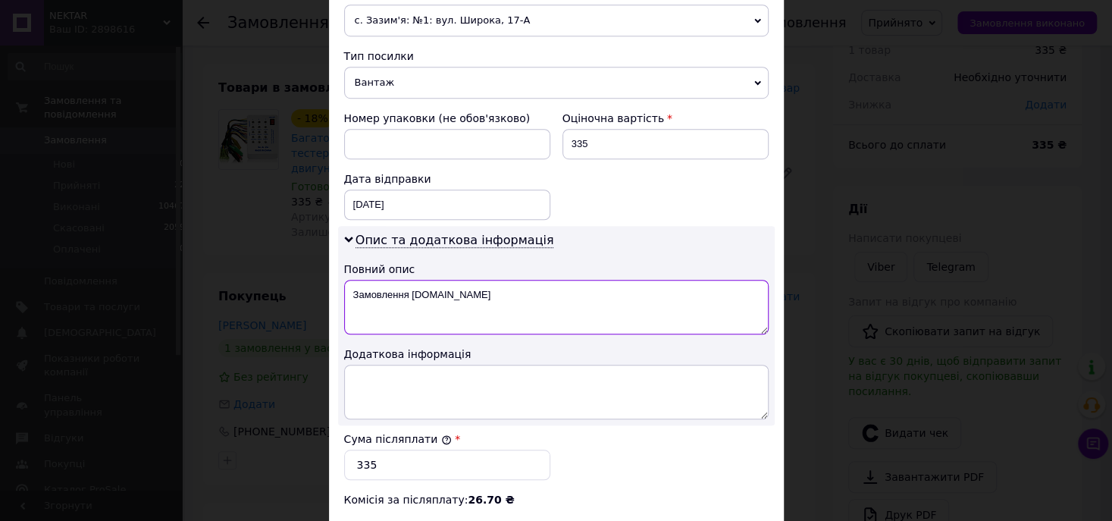
click at [496, 315] on textarea "Замовлення [DOMAIN_NAME]" at bounding box center [556, 307] width 424 height 55
type textarea "З"
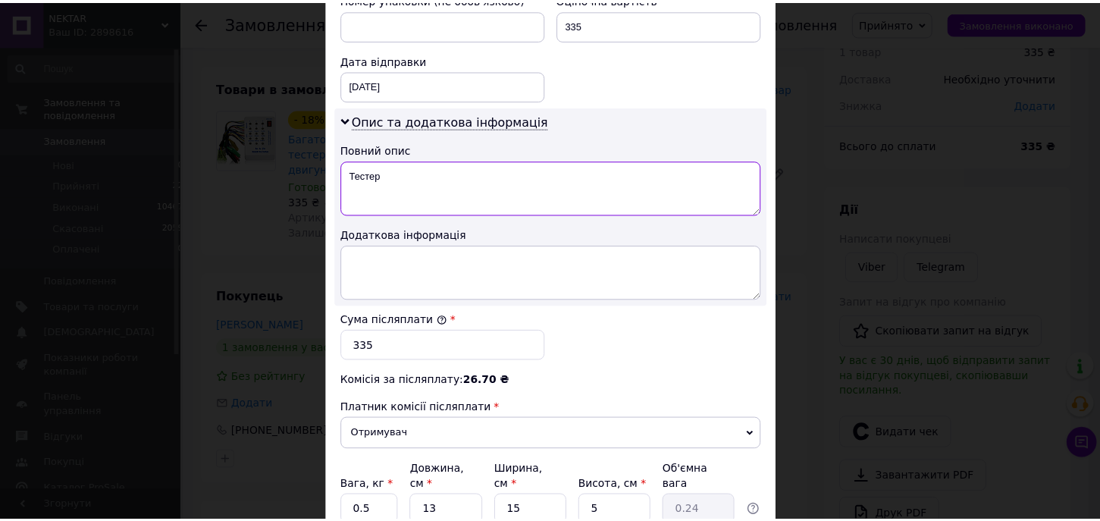
scroll to position [803, 0]
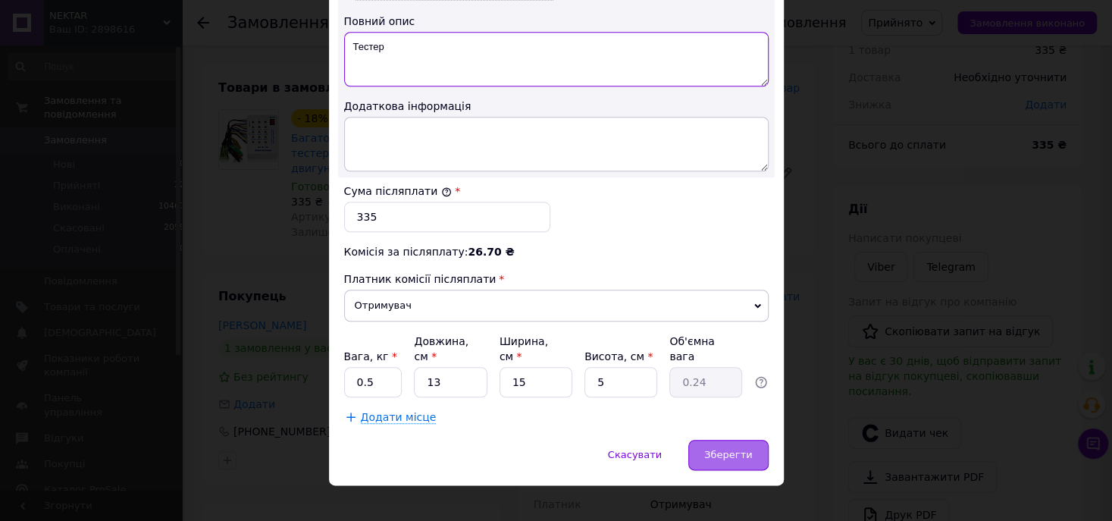
type textarea "Тестер"
click at [743, 449] on span "Зберегти" at bounding box center [728, 454] width 48 height 11
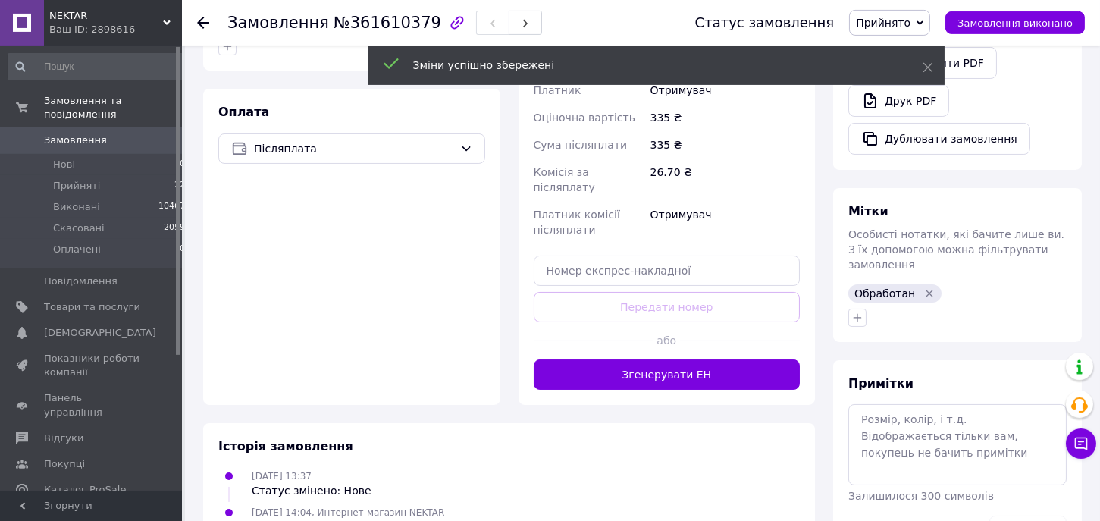
scroll to position [483, 0]
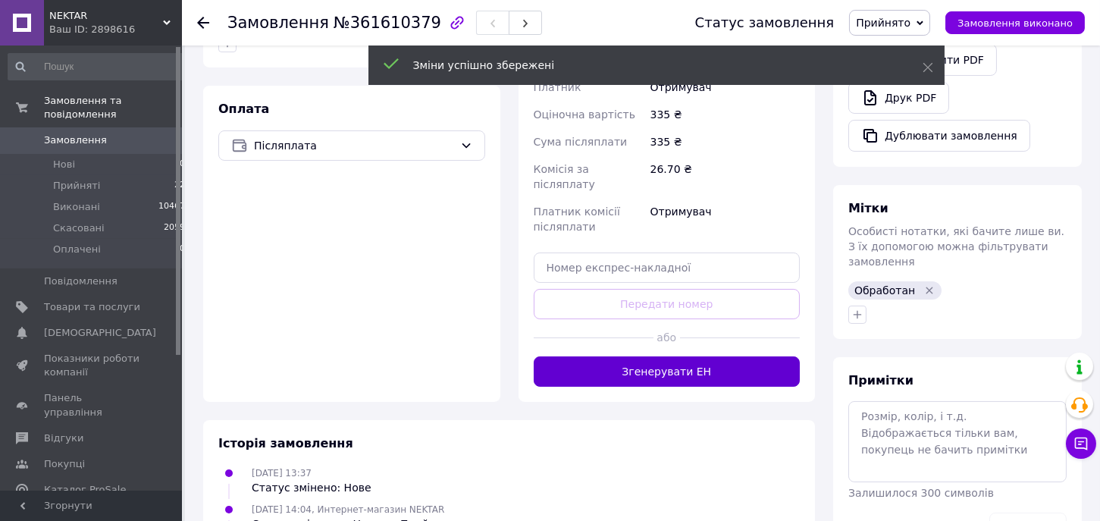
click at [728, 356] on button "Згенерувати ЕН" at bounding box center [667, 371] width 267 height 30
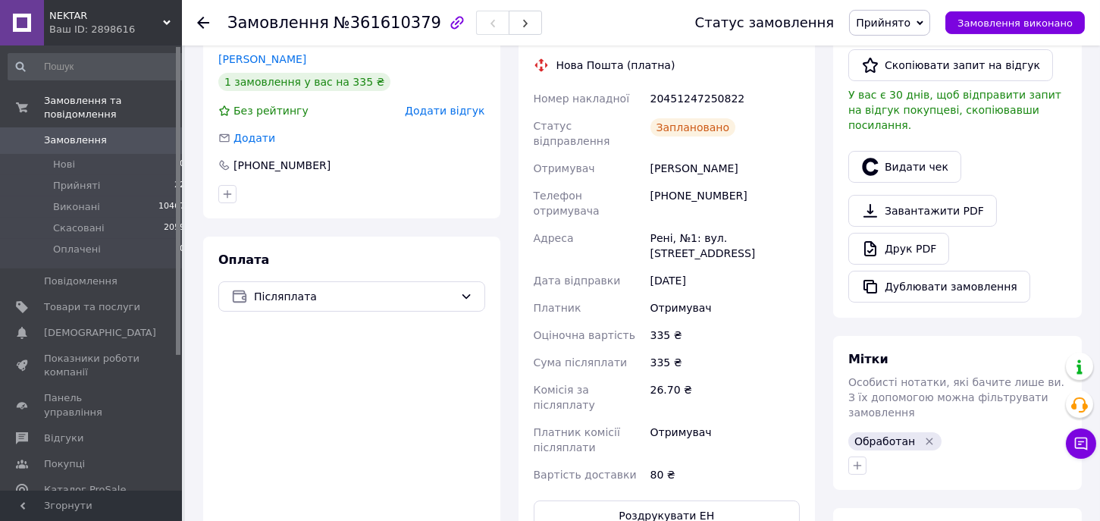
scroll to position [205, 0]
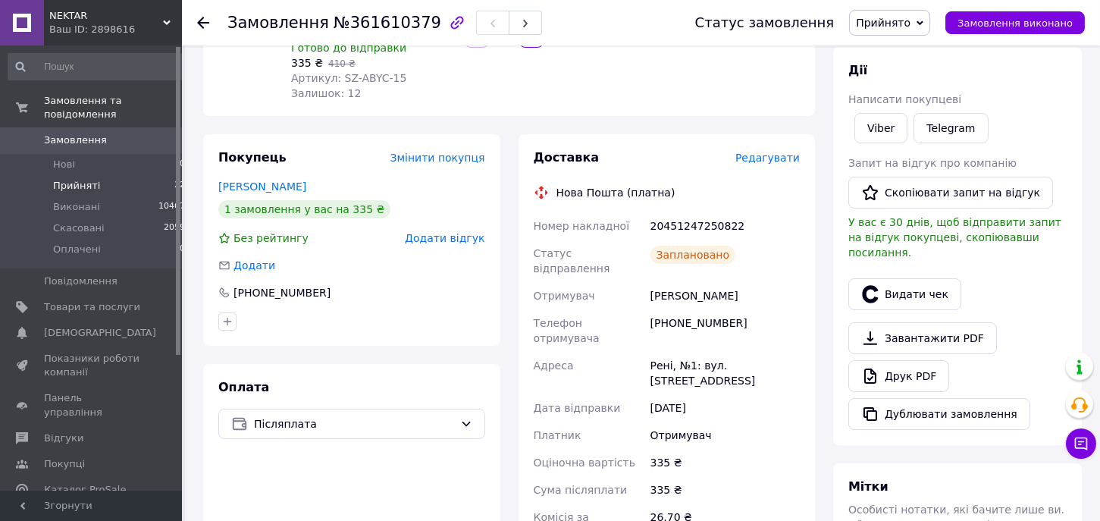
click at [67, 179] on span "Прийняті" at bounding box center [76, 186] width 47 height 14
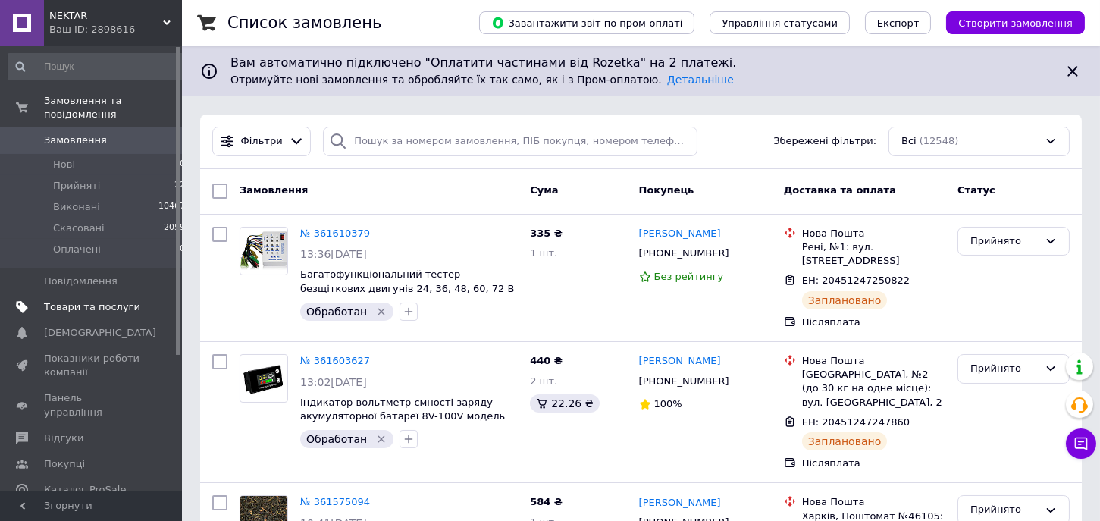
click at [63, 300] on span "Товари та послуги" at bounding box center [92, 307] width 96 height 14
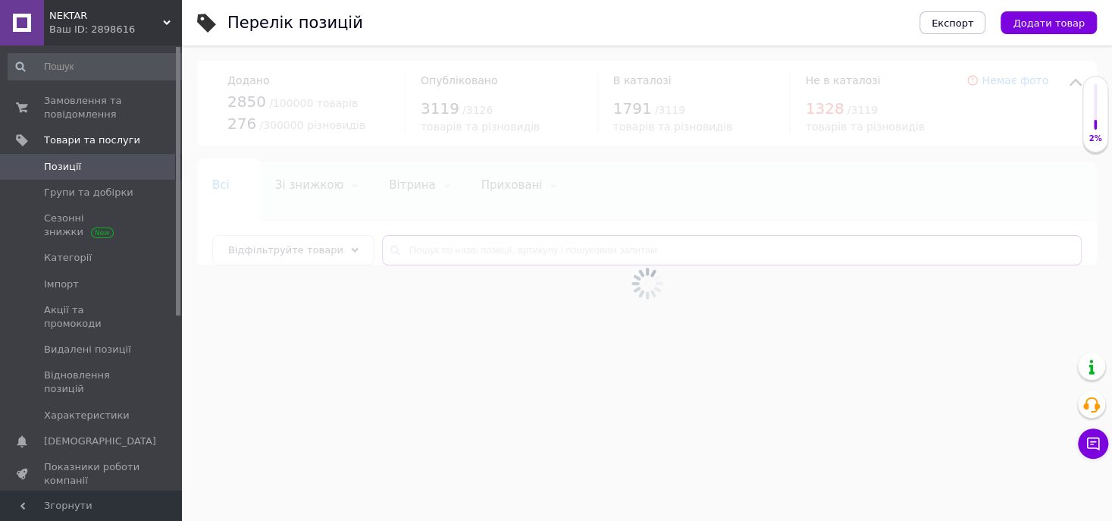
click at [537, 246] on input "text" at bounding box center [732, 250] width 700 height 30
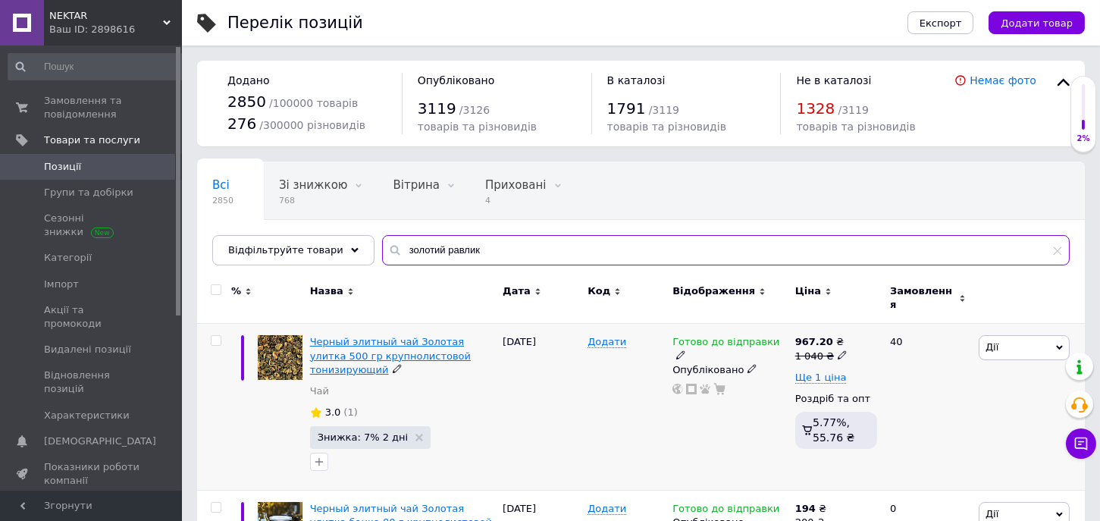
type input "золотий равлик"
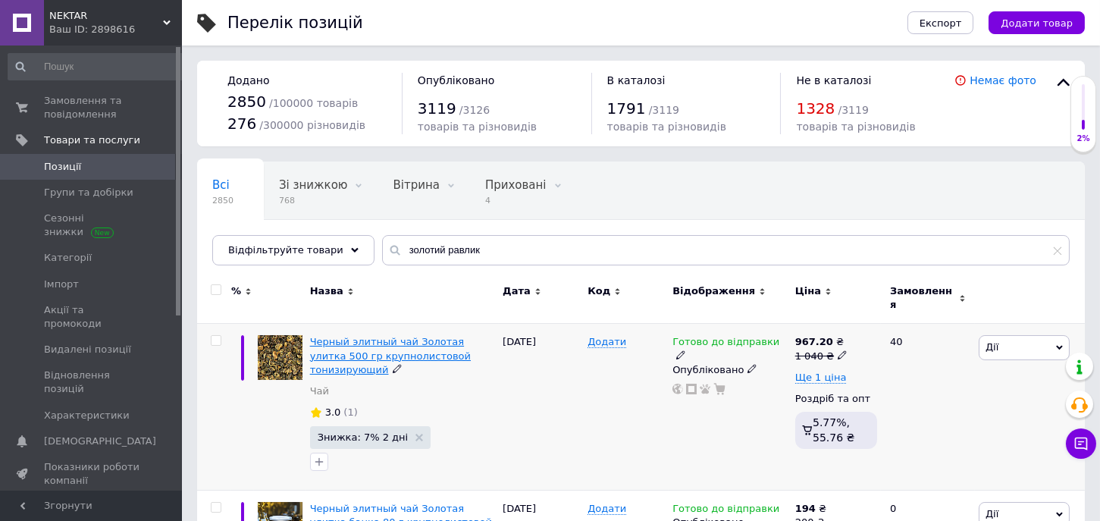
click at [372, 336] on span "Черный элитный чай Золотая улитка 500 гр крупнолистовой тонизирующий" at bounding box center [390, 355] width 161 height 39
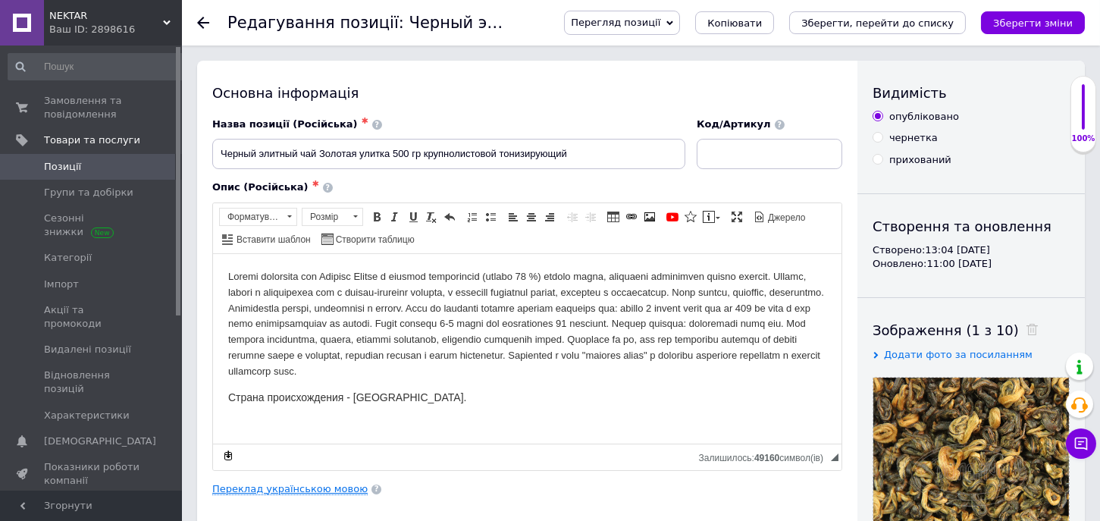
click at [309, 489] on link "Переклад українською мовою" at bounding box center [289, 489] width 155 height 12
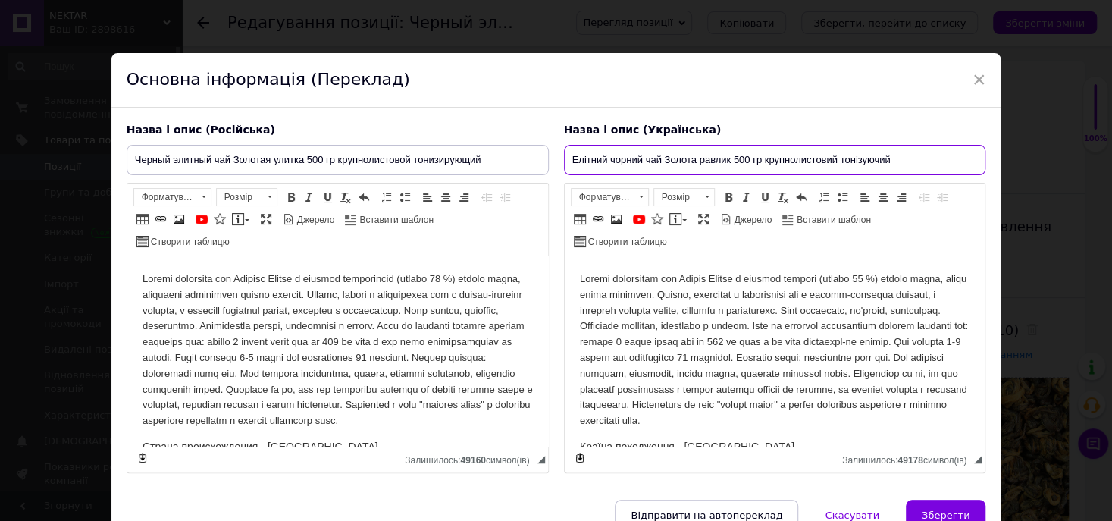
click at [693, 161] on input "Елітний чорний чай Золота равлик 500 гр крупнолистовий тонізуючий" at bounding box center [775, 160] width 422 height 30
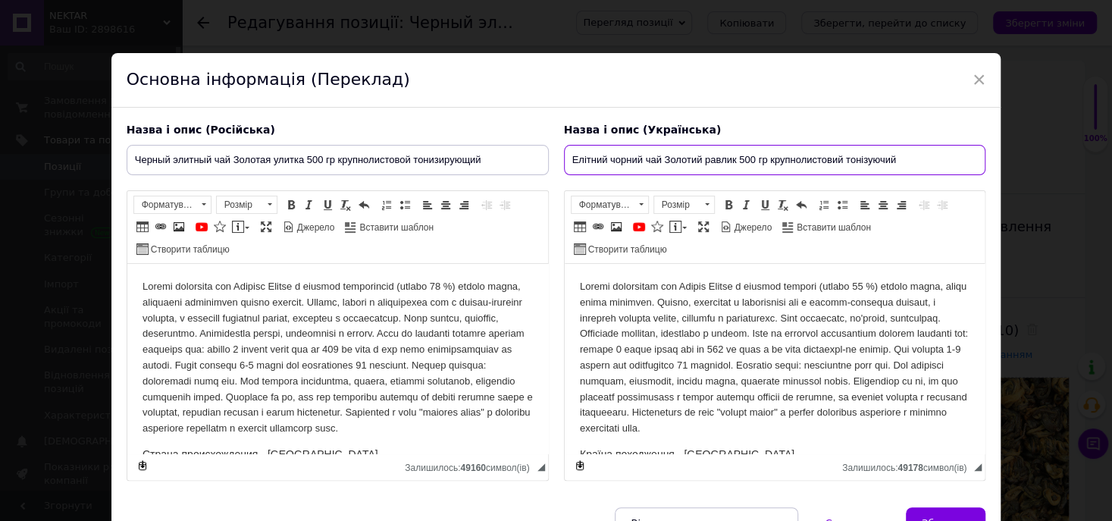
type input "Елітний чорний чай Золотий равлик 500 гр крупнолистовий тонізуючий"
click at [719, 289] on p "Редактор, B2726DD3-CA82-4222-B020-252294FF8E6C" at bounding box center [774, 358] width 390 height 158
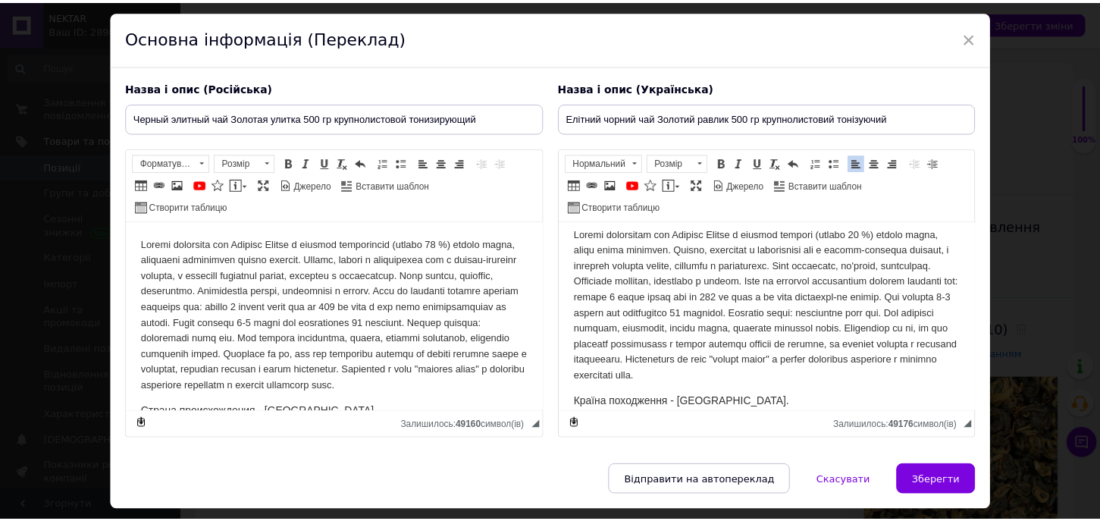
scroll to position [84, 0]
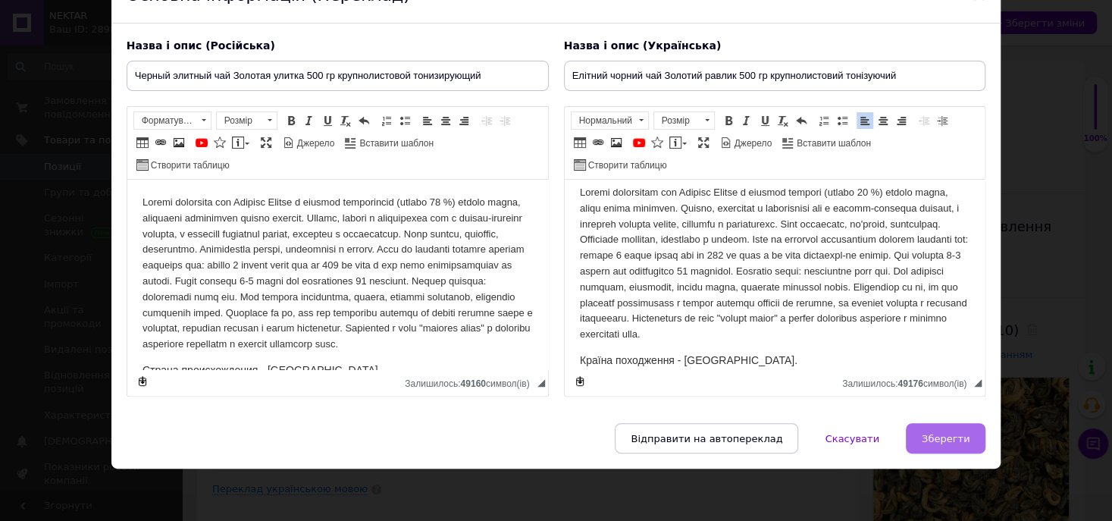
click at [923, 436] on span "Зберегти" at bounding box center [946, 438] width 48 height 11
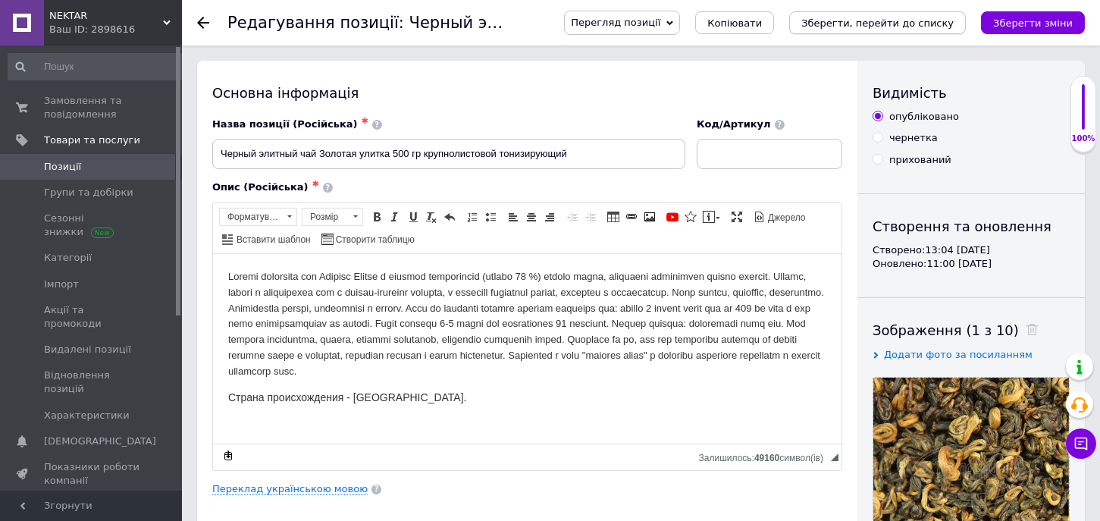
click at [886, 24] on icon "Зберегти, перейти до списку" at bounding box center [877, 22] width 152 height 11
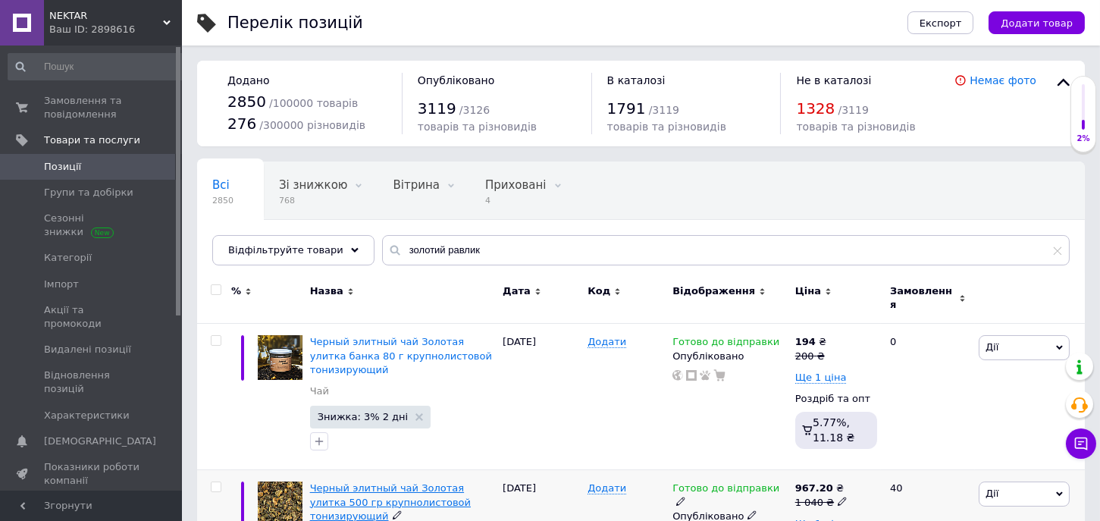
click at [398, 493] on span "Черный элитный чай Золотая улитка 500 гр крупнолистовой тонизирующий" at bounding box center [390, 501] width 161 height 39
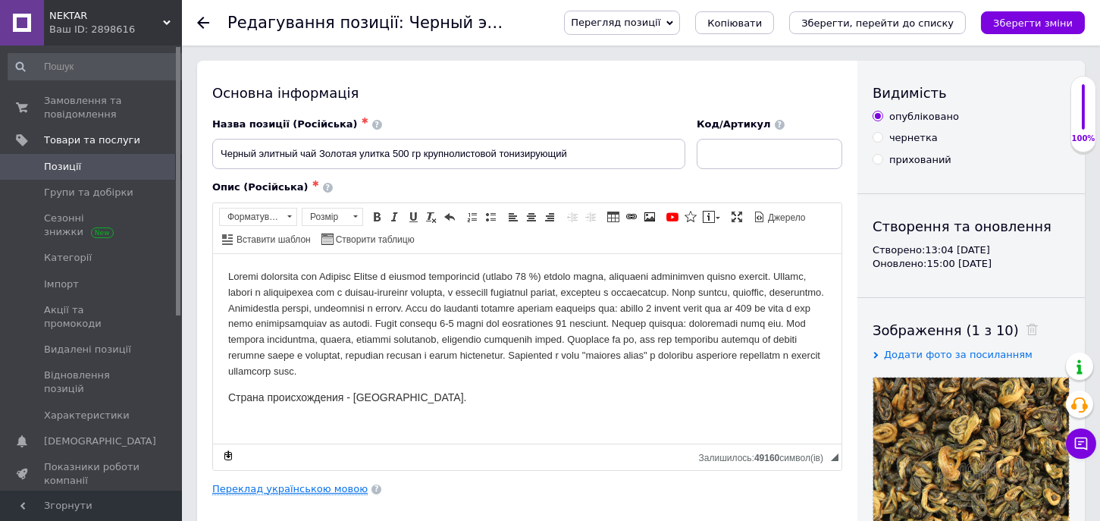
click at [313, 488] on link "Переклад українською мовою" at bounding box center [289, 489] width 155 height 12
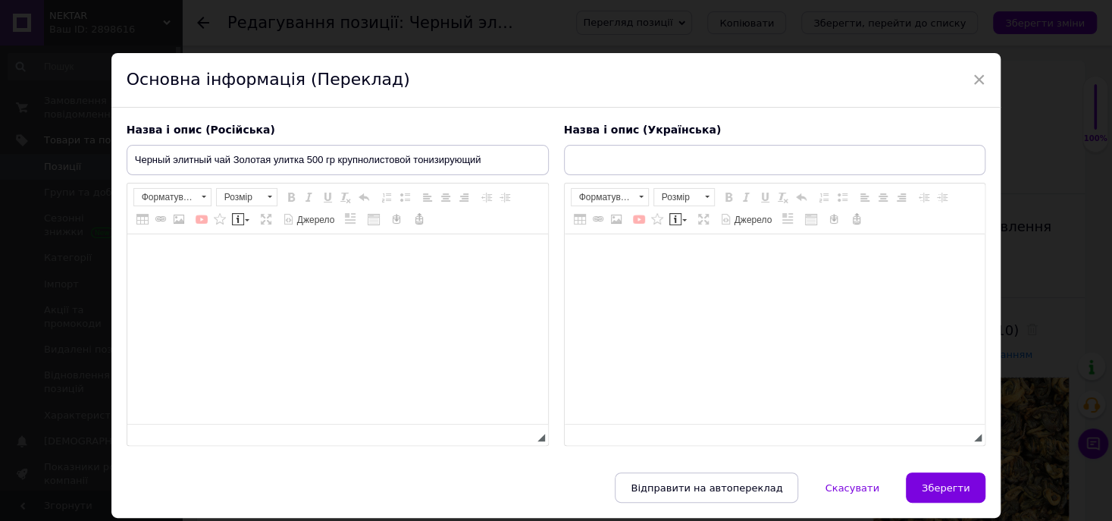
type input "Елітний чорний чай Золотий равлик 500 гр крупнолистовий тонізуючий"
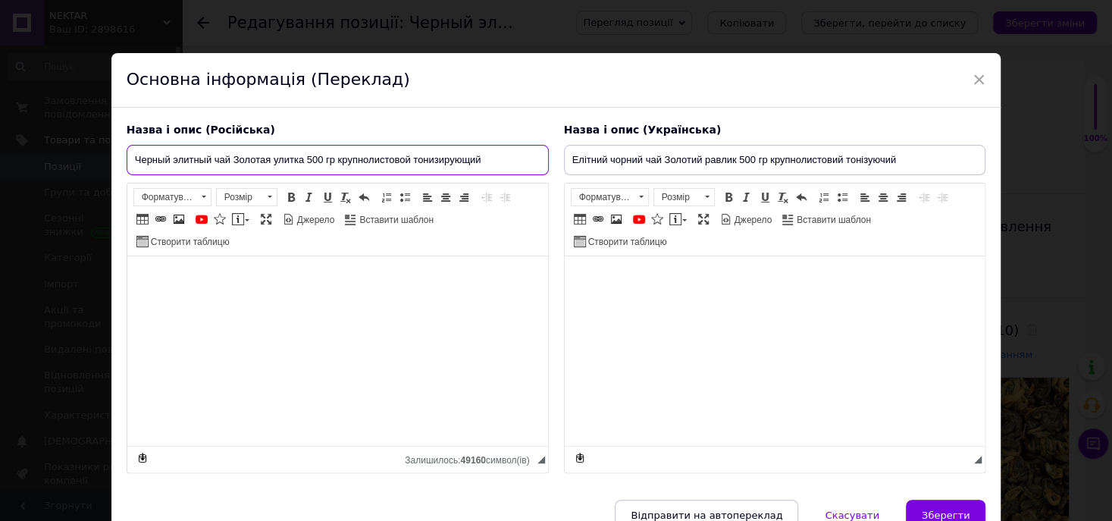
drag, startPoint x: 330, startPoint y: 160, endPoint x: 359, endPoint y: 82, distance: 83.5
click at [330, 158] on input "Черный элитный чай Золотая улитка 500 гр крупнолистовой тонизирующий" at bounding box center [338, 160] width 422 height 30
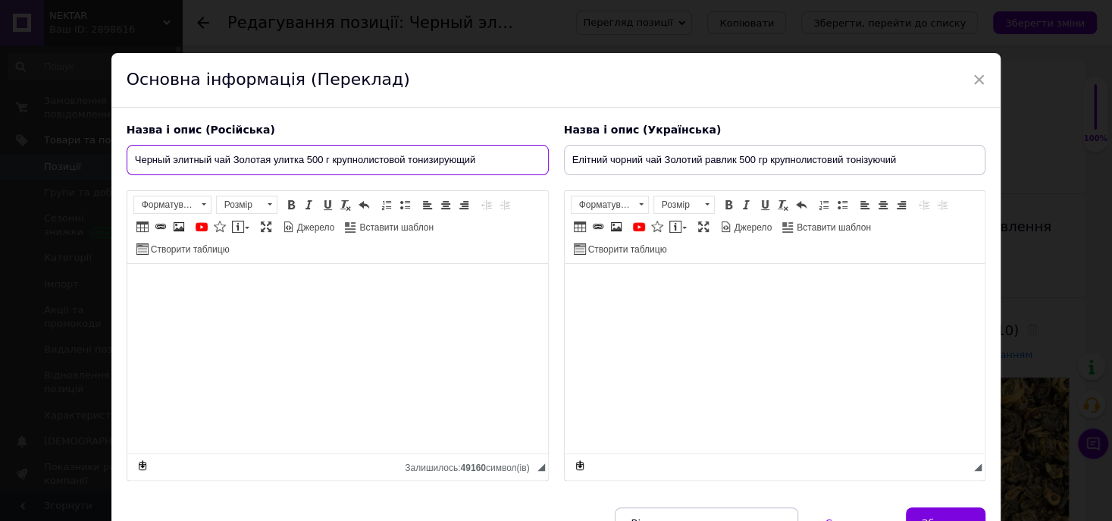
type input "Черный элитный чай Золотая улитка 500 г крупнолистовой тонизирующий"
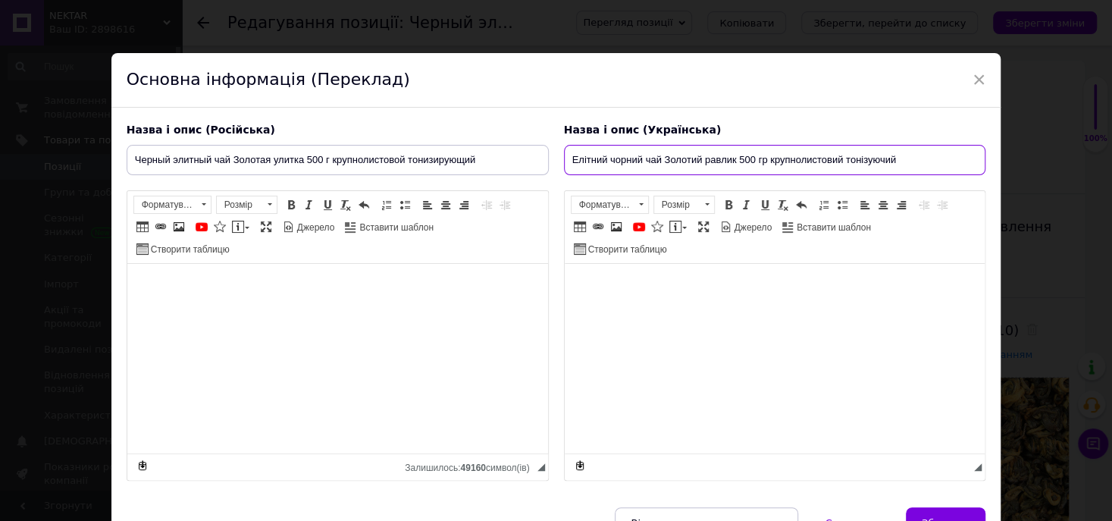
click at [753, 161] on input "Елітний чорний чай Золотий равлик 500 гр крупнолистовий тонізуючий" at bounding box center [775, 160] width 422 height 30
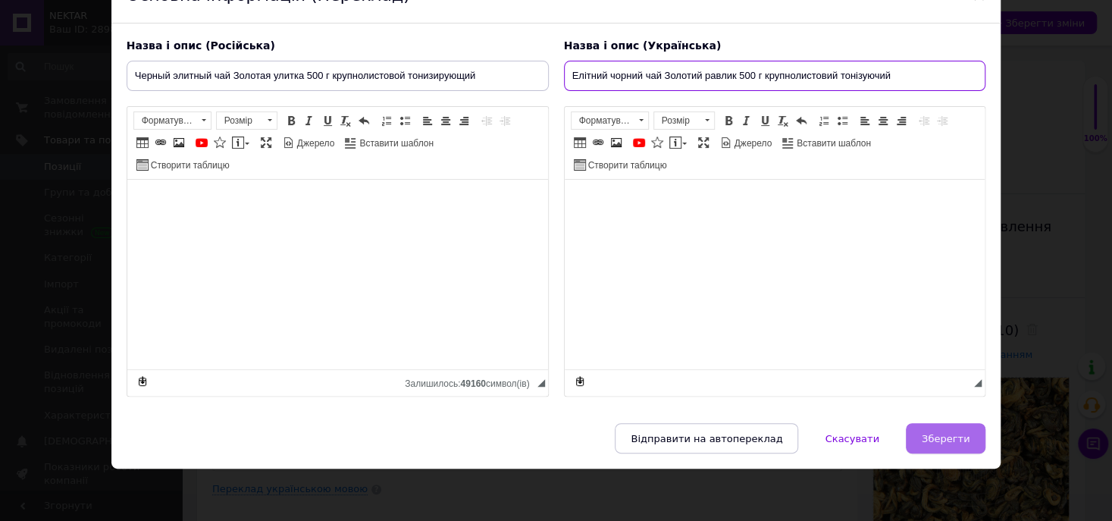
type input "Елітний чорний чай Золотий равлик 500 г крупнолистовий тонізуючий"
click at [938, 434] on span "Зберегти" at bounding box center [946, 438] width 48 height 11
type input "Черный элитный чай Золотая улитка 500 г крупнолистовой тонизирующий"
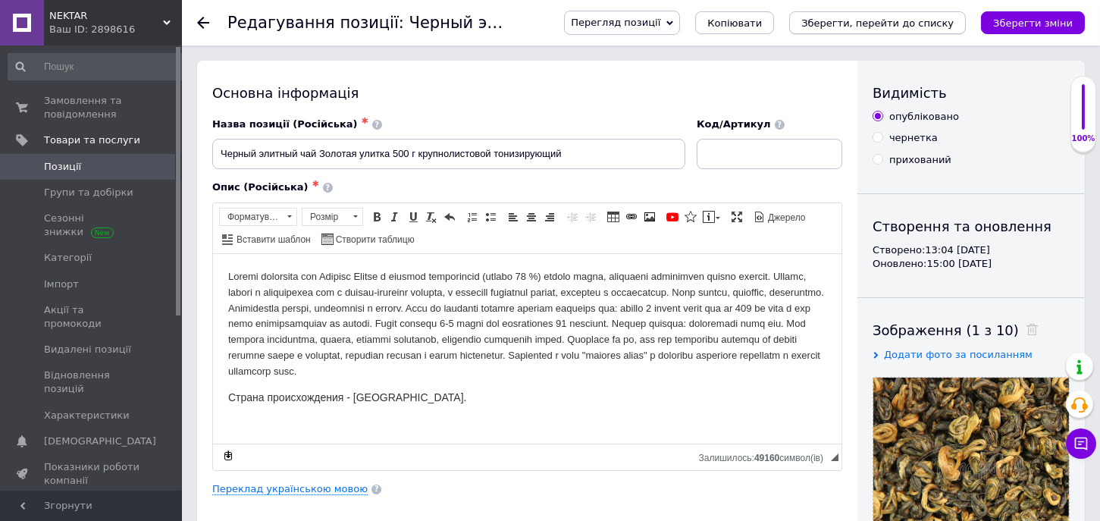
click at [850, 22] on icon "Зберегти, перейти до списку" at bounding box center [877, 22] width 152 height 11
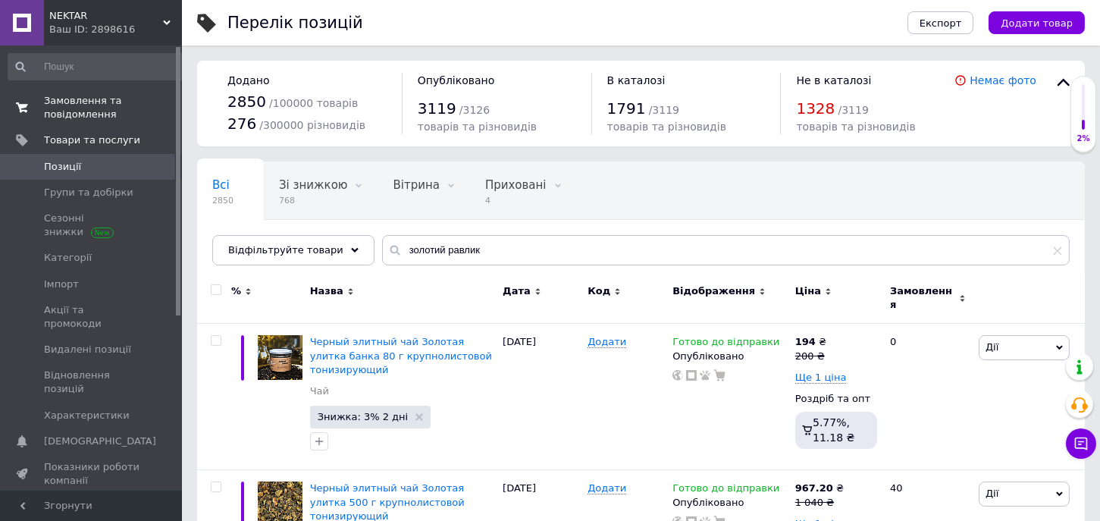
click at [80, 109] on span "Замовлення та повідомлення" at bounding box center [92, 107] width 96 height 27
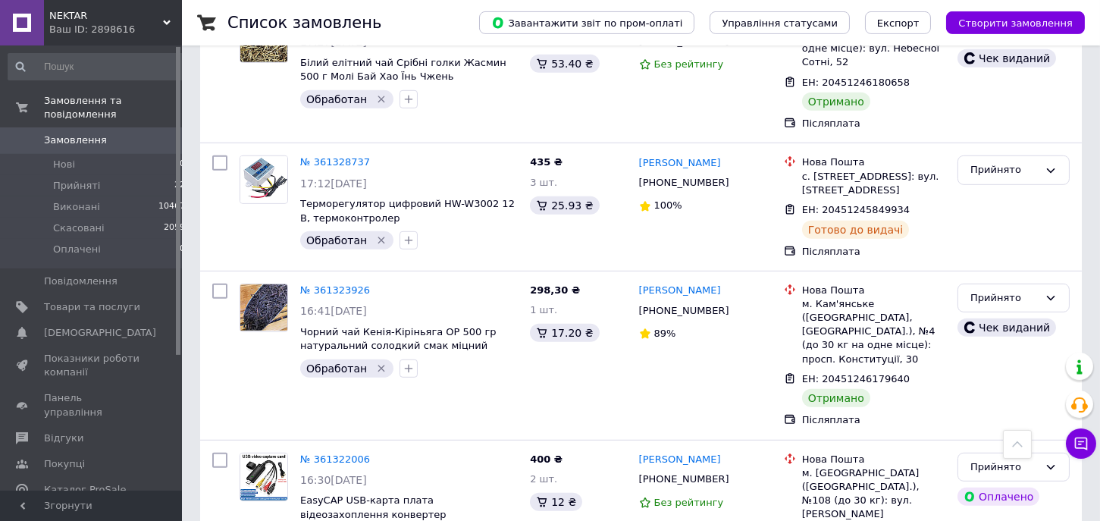
scroll to position [2362, 0]
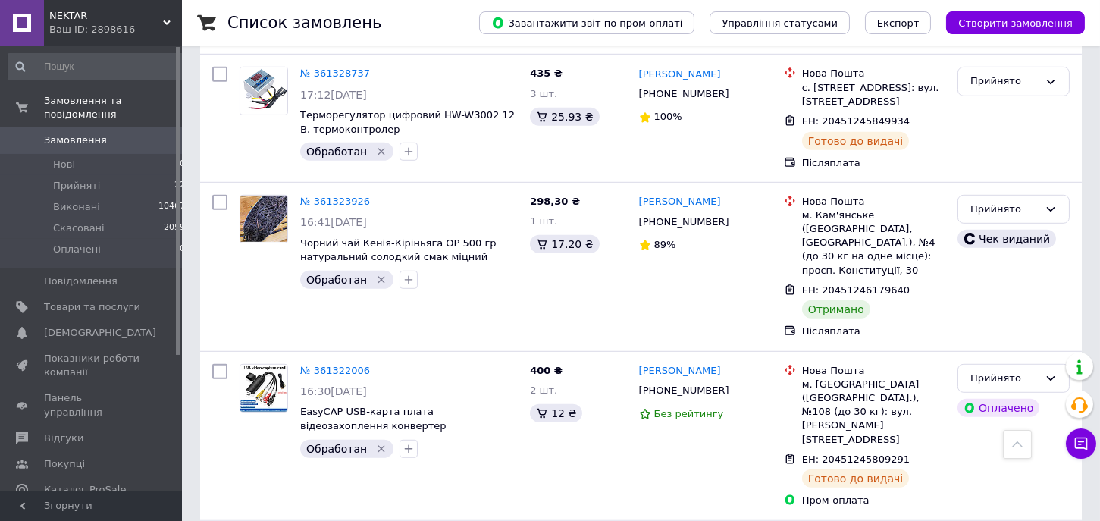
click at [72, 179] on span "Прийняті" at bounding box center [76, 186] width 47 height 14
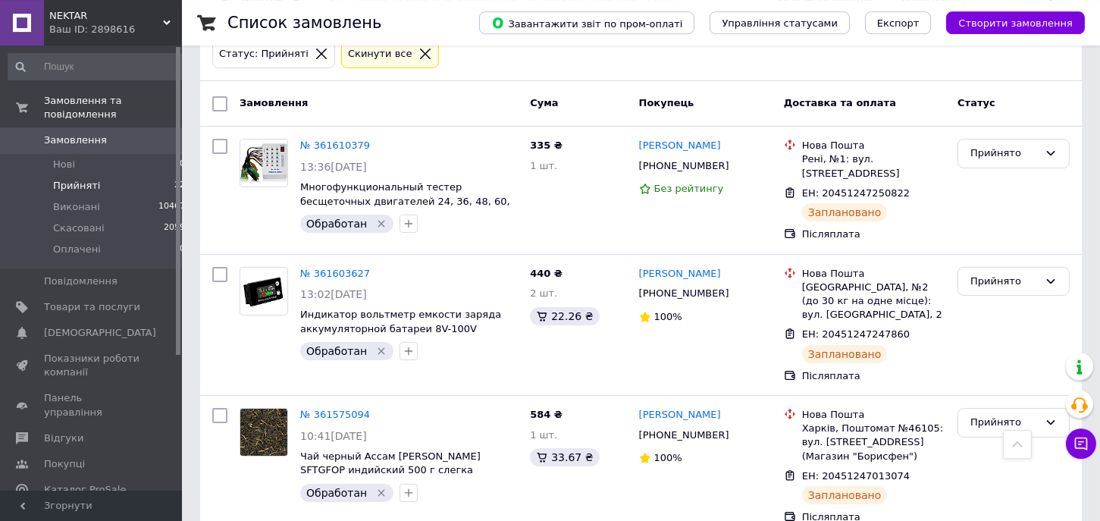
scroll to position [139, 0]
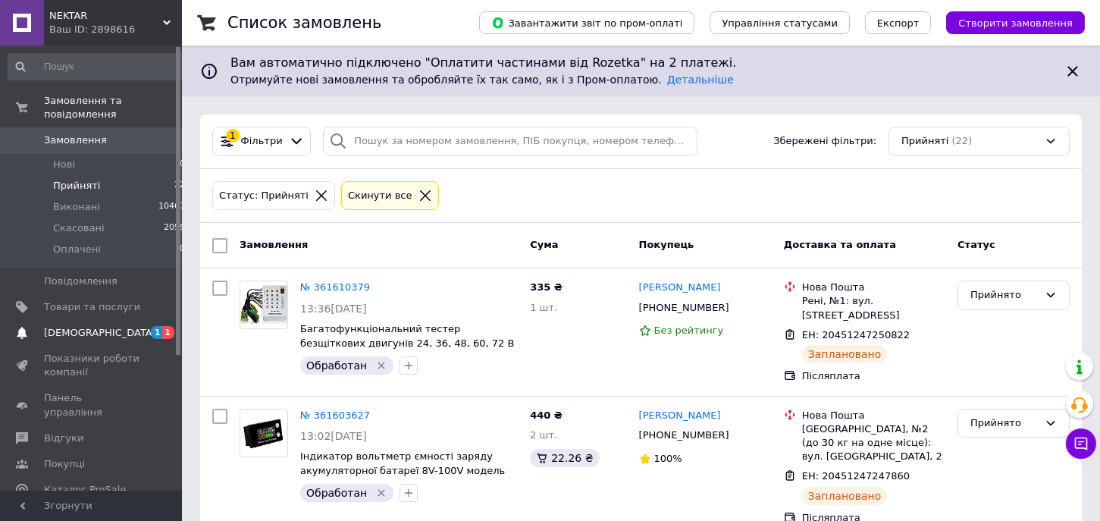
click at [76, 326] on span "[DEMOGRAPHIC_DATA]" at bounding box center [100, 333] width 112 height 14
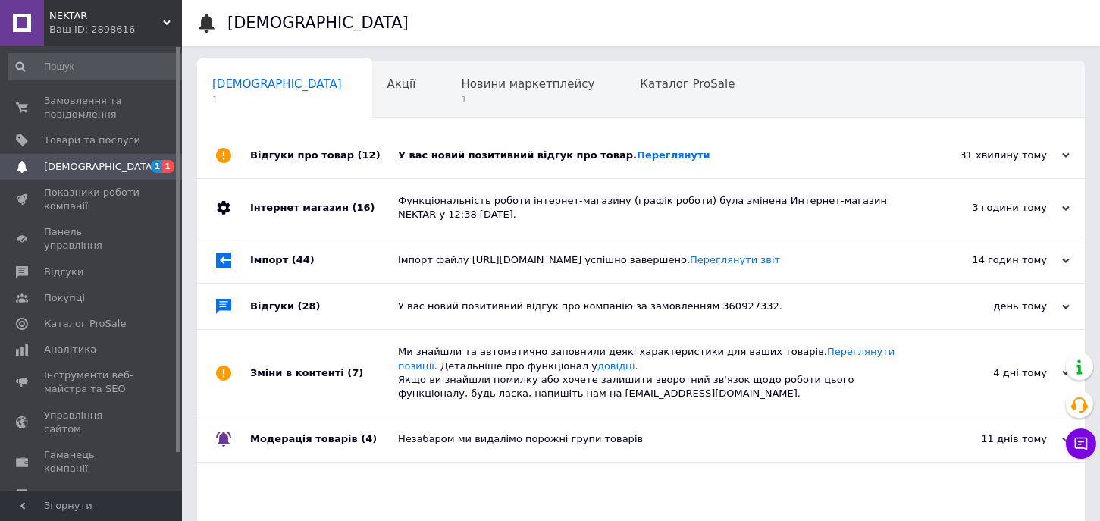
click at [274, 155] on div "Відгуки про товар (12)" at bounding box center [324, 155] width 148 height 45
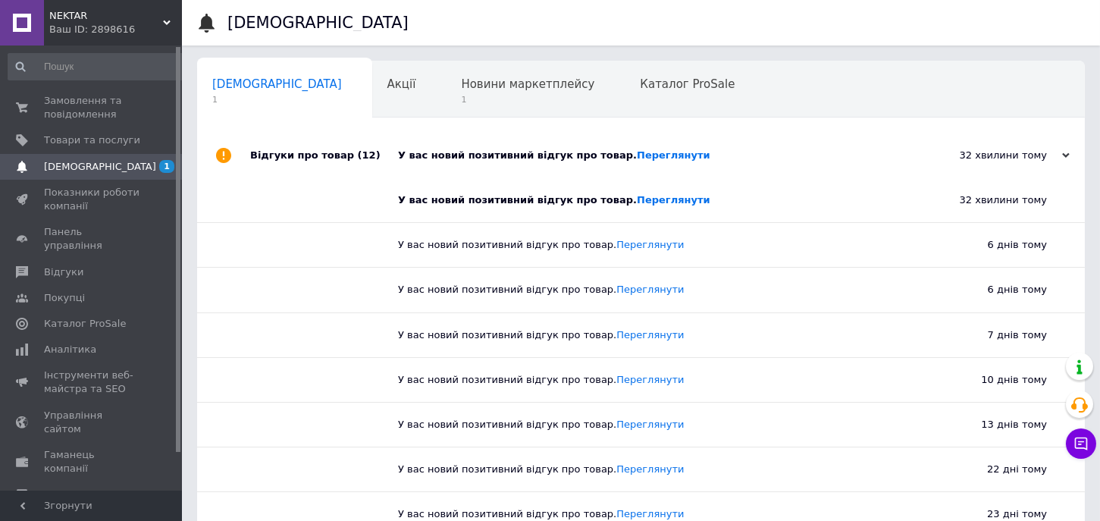
click at [274, 155] on div "Відгуки про товар (12)" at bounding box center [324, 155] width 148 height 45
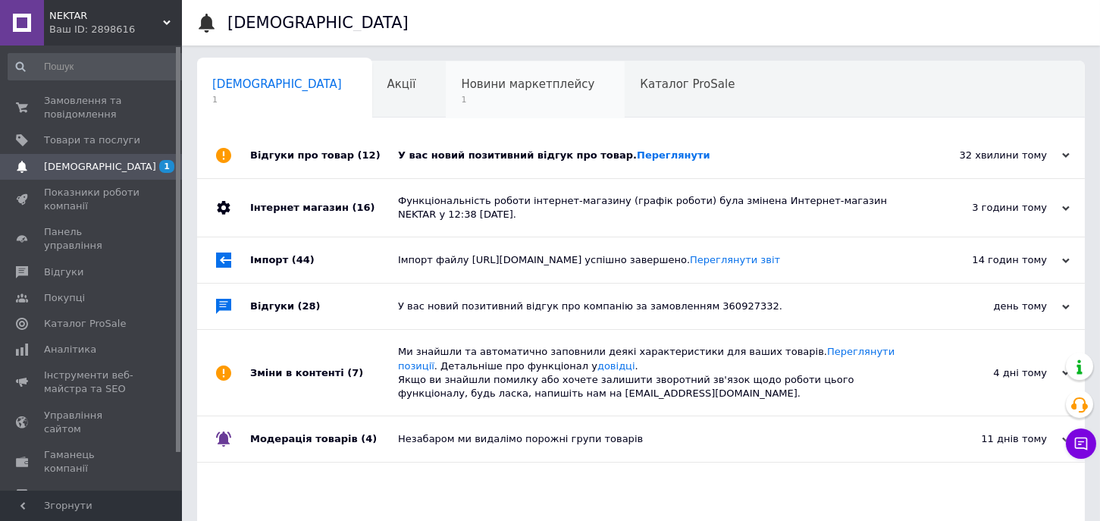
click at [461, 91] on span "Новини маркетплейсу" at bounding box center [527, 84] width 133 height 14
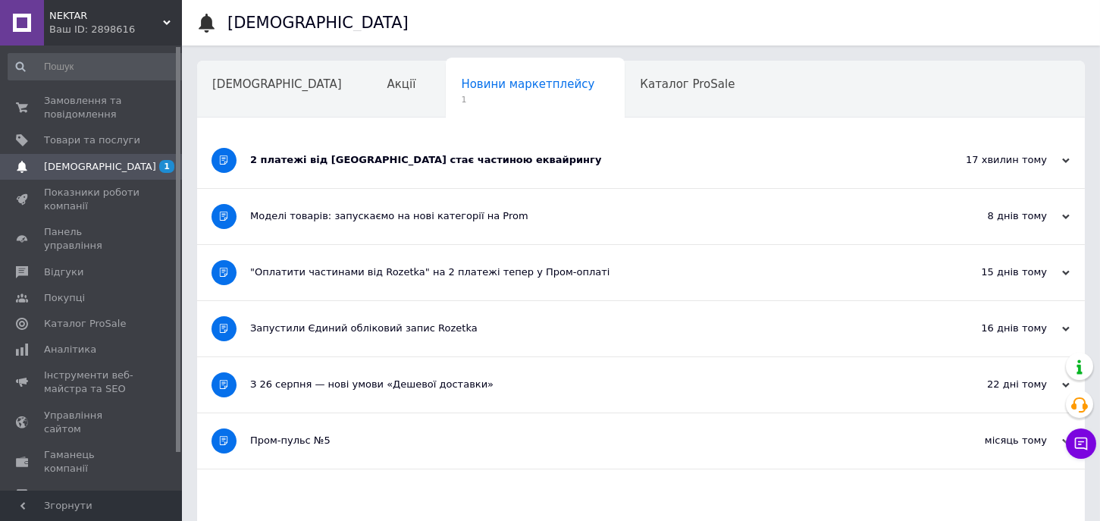
click at [406, 158] on div "2 платежі від [GEOGRAPHIC_DATA] стає частиною еквайрингу" at bounding box center [584, 160] width 668 height 14
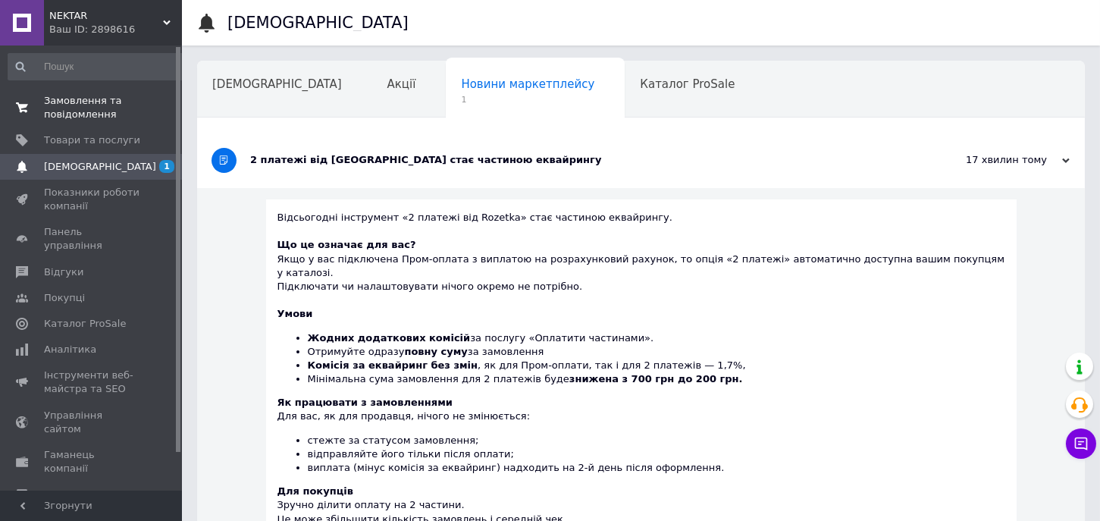
click at [49, 119] on span "Замовлення та повідомлення" at bounding box center [92, 107] width 96 height 27
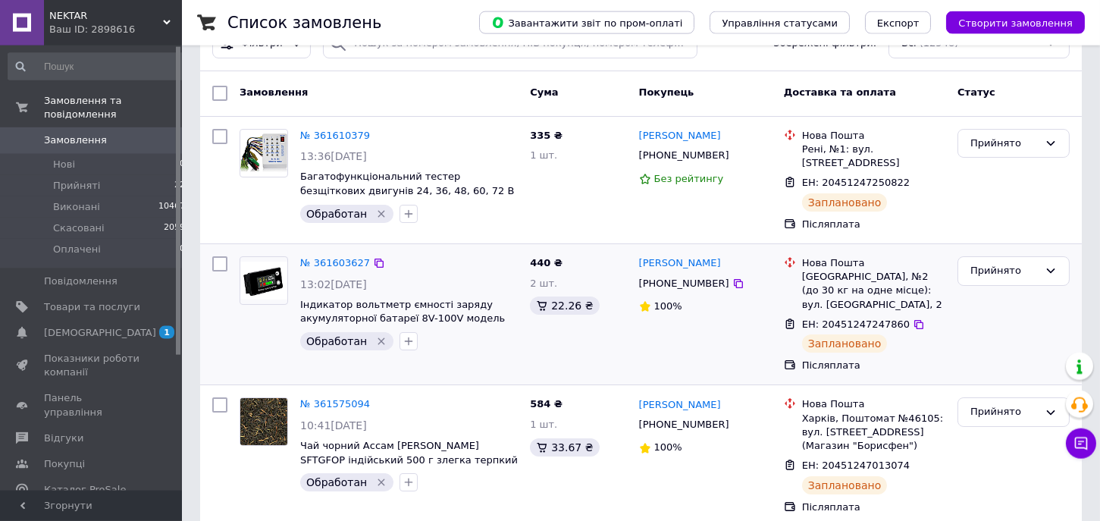
scroll to position [139, 0]
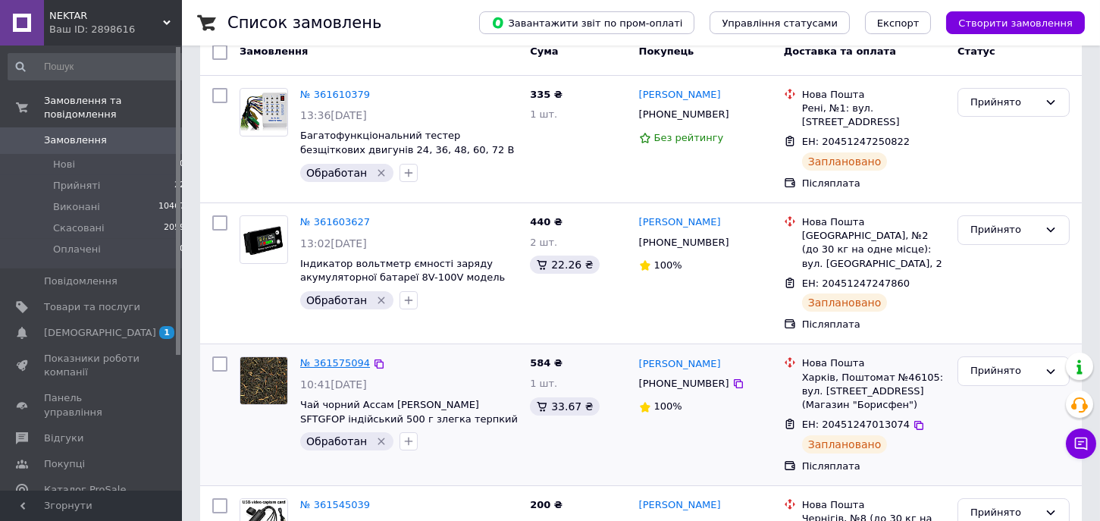
click at [349, 357] on link "№ 361575094" at bounding box center [335, 362] width 70 height 11
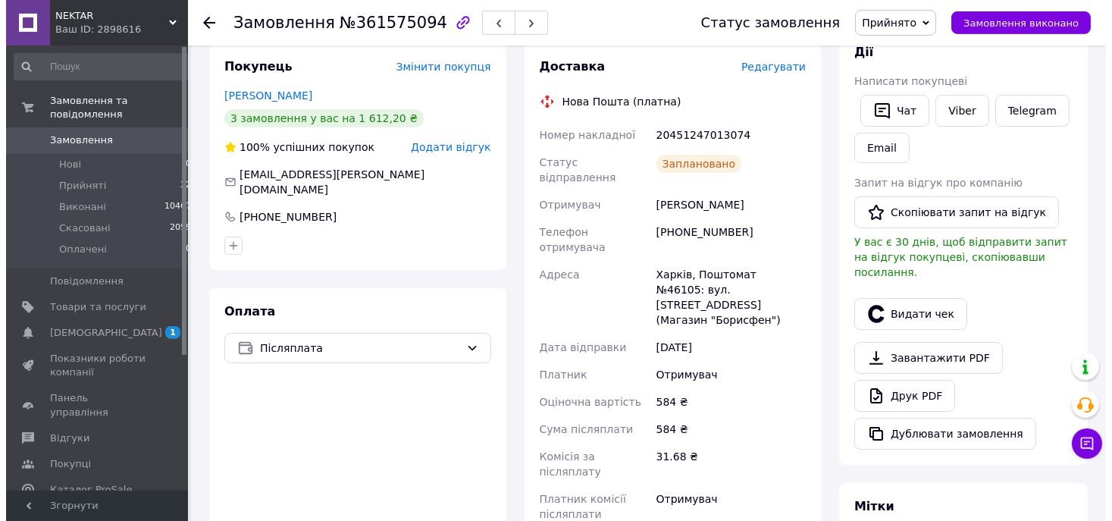
scroll to position [277, 0]
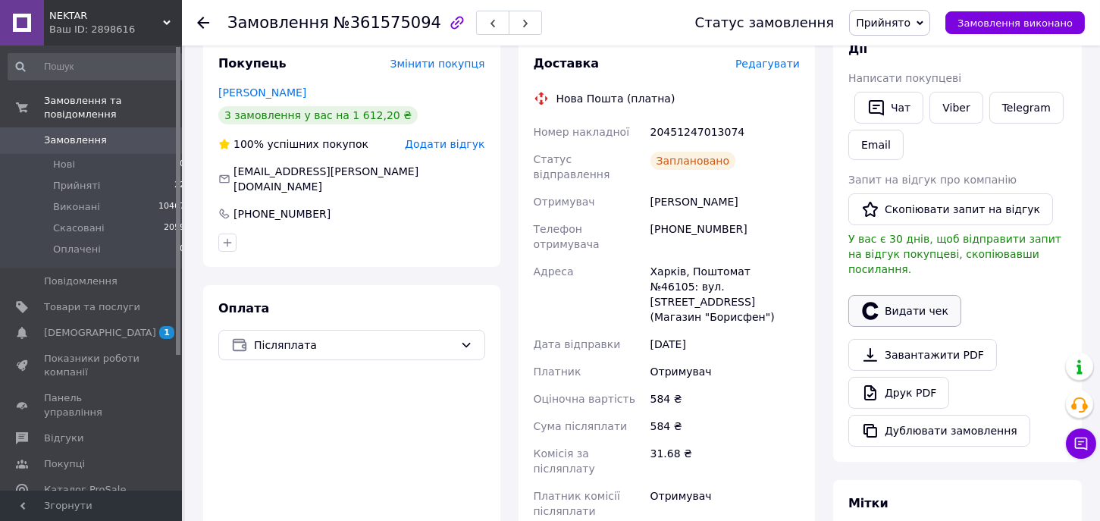
click at [935, 299] on button "Видати чек" at bounding box center [904, 311] width 113 height 32
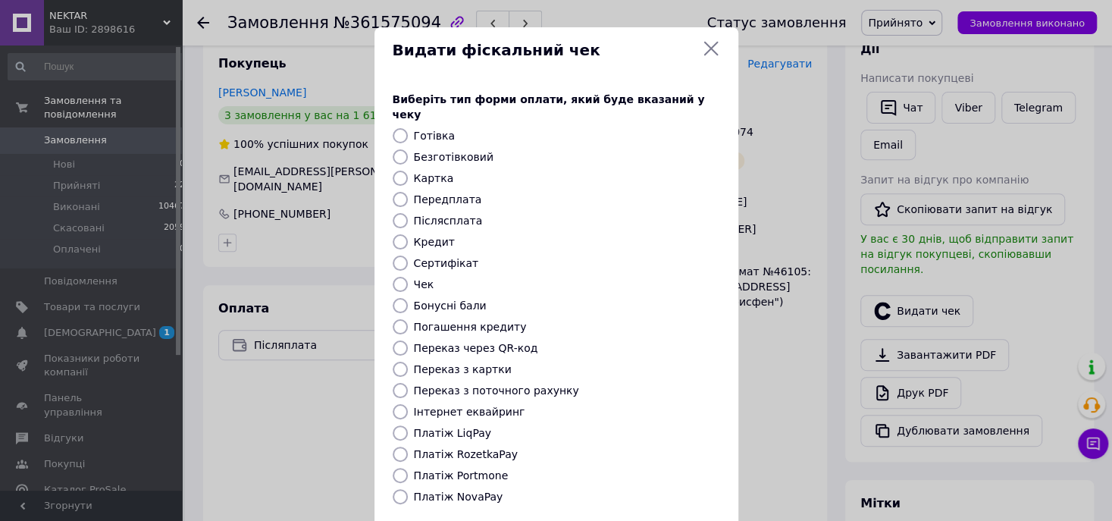
click at [471, 490] on label "Платіж NovaPay" at bounding box center [458, 496] width 89 height 12
click at [408, 489] on input "Платіж NovaPay" at bounding box center [400, 496] width 15 height 15
radio input "true"
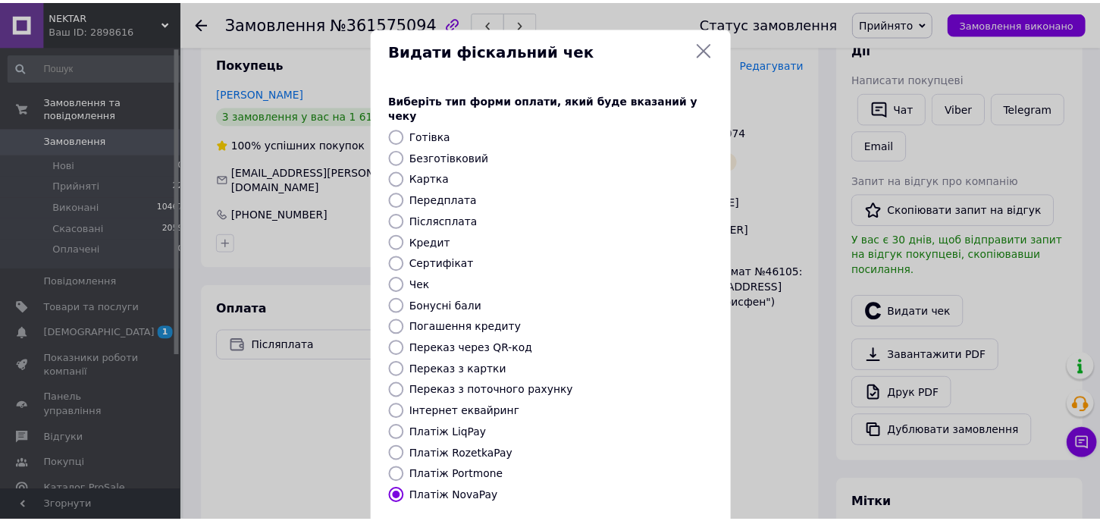
scroll to position [130, 0]
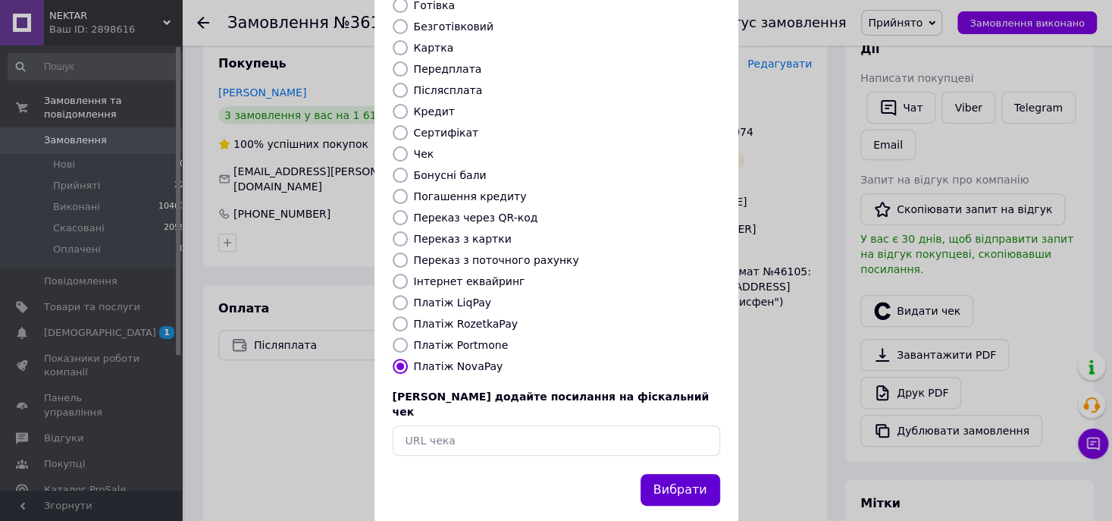
click at [686, 474] on button "Вибрати" at bounding box center [680, 490] width 80 height 33
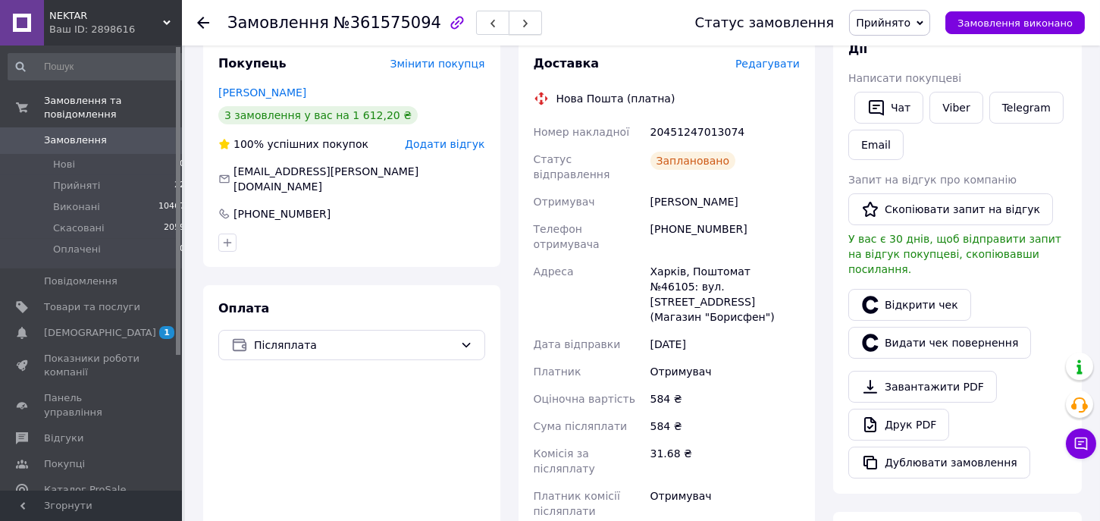
click at [509, 21] on button "button" at bounding box center [525, 23] width 33 height 24
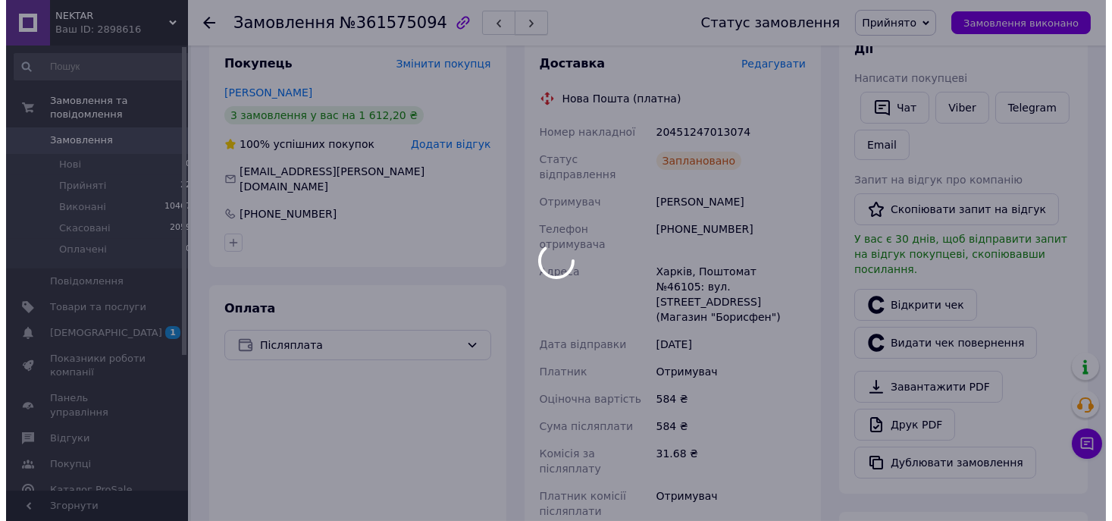
scroll to position [172, 0]
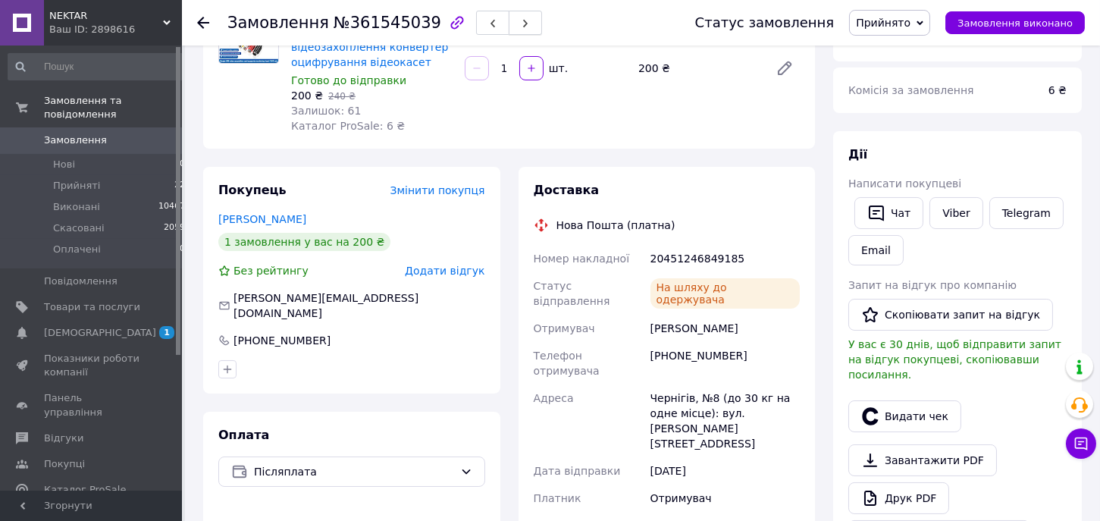
click at [521, 21] on icon "button" at bounding box center [525, 23] width 9 height 9
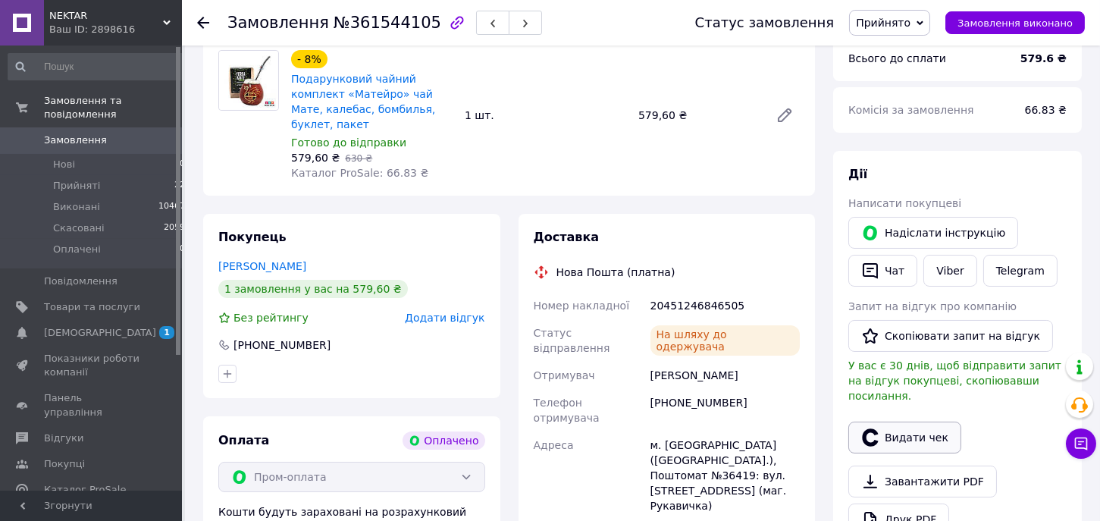
click at [898, 423] on button "Видати чек" at bounding box center [904, 437] width 113 height 32
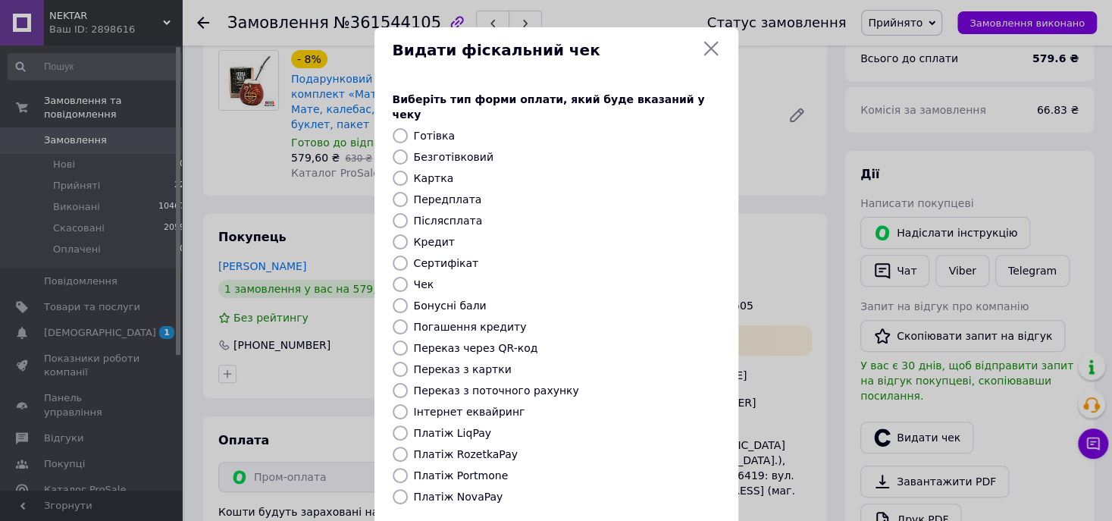
click at [471, 448] on label "Платіж RozetkaPay" at bounding box center [466, 454] width 104 height 12
click at [408, 446] on input "Платіж RozetkaPay" at bounding box center [400, 453] width 15 height 15
radio input "true"
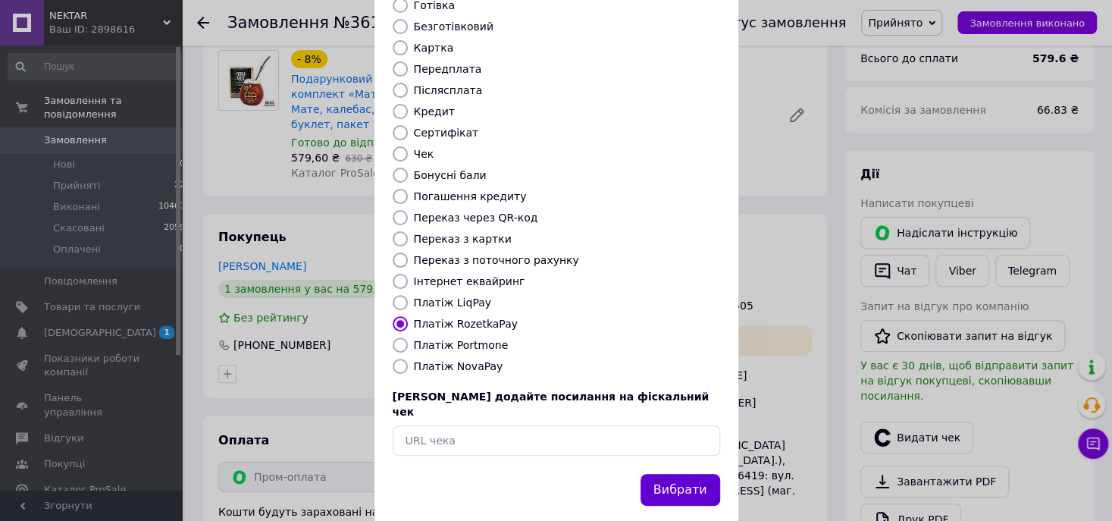
click at [687, 474] on button "Вибрати" at bounding box center [680, 490] width 80 height 33
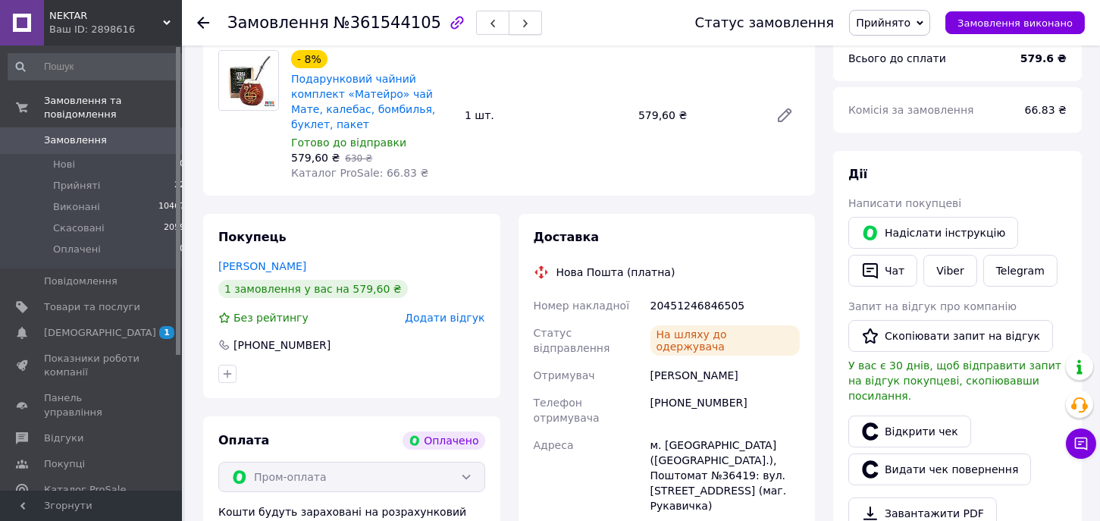
click at [521, 22] on icon "button" at bounding box center [525, 23] width 9 height 9
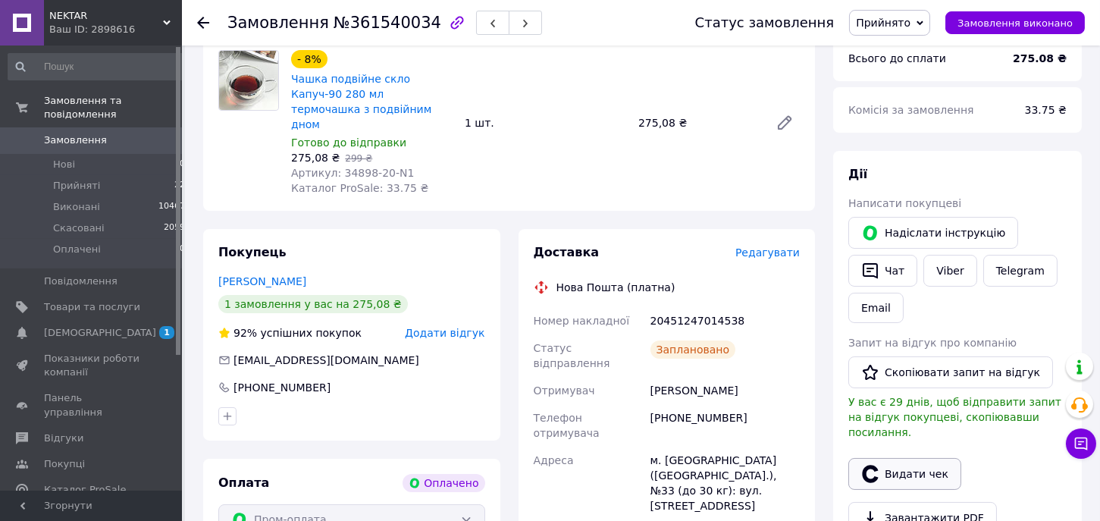
click at [898, 461] on button "Видати чек" at bounding box center [904, 474] width 113 height 32
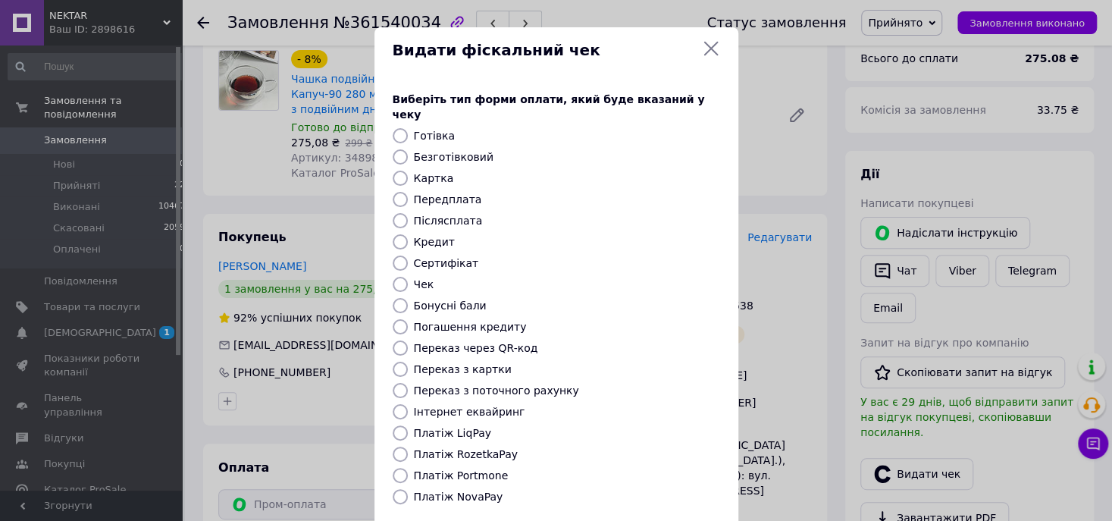
click at [483, 448] on label "Платіж RozetkaPay" at bounding box center [466, 454] width 104 height 12
click at [408, 446] on input "Платіж RozetkaPay" at bounding box center [400, 453] width 15 height 15
radio input "true"
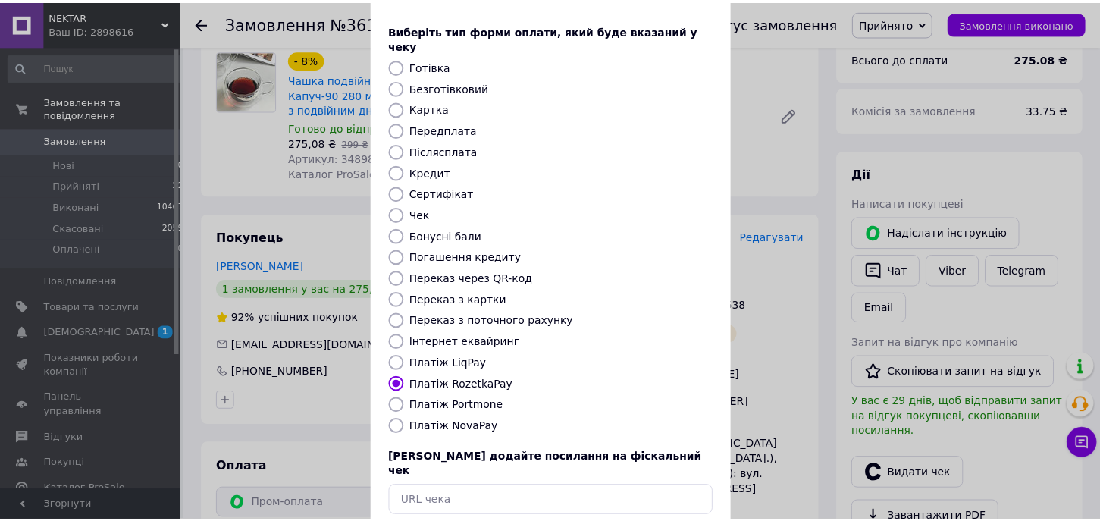
scroll to position [130, 0]
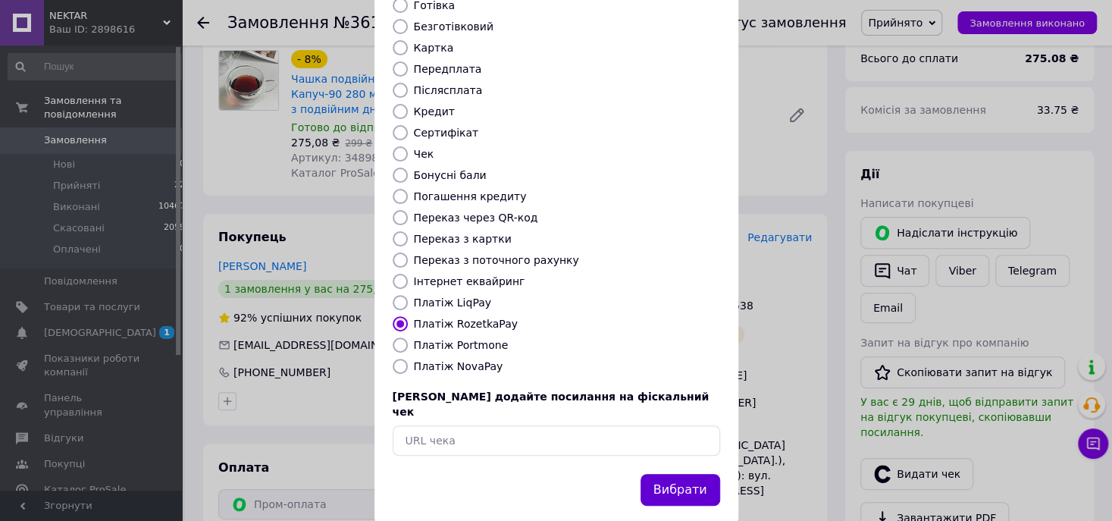
click at [684, 474] on button "Вибрати" at bounding box center [680, 490] width 80 height 33
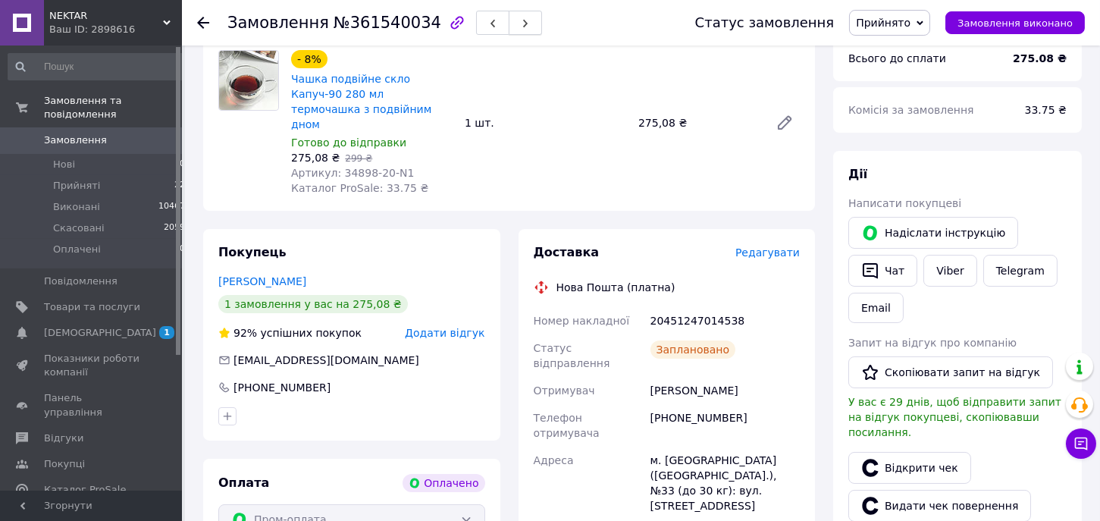
click at [521, 20] on icon "button" at bounding box center [525, 23] width 9 height 9
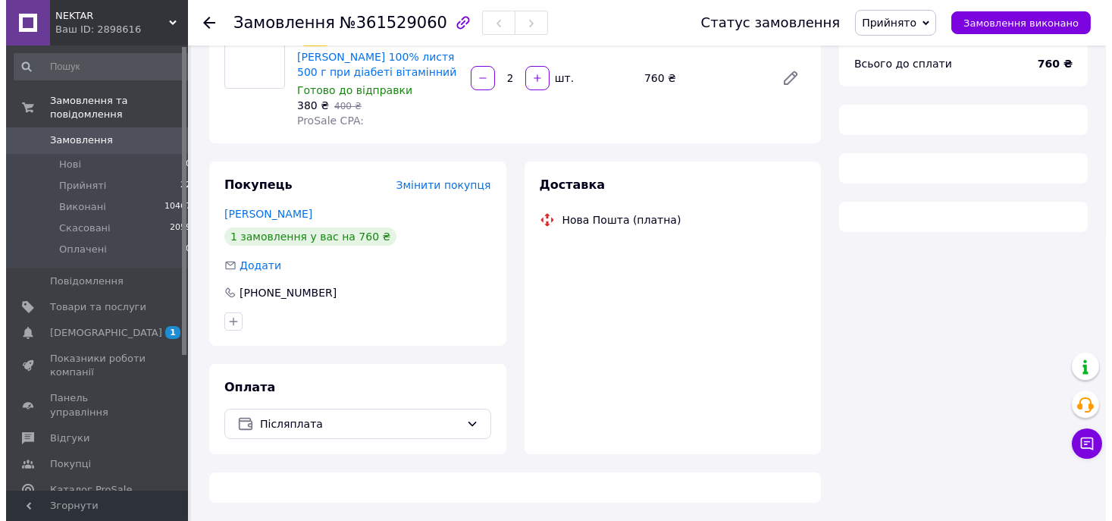
scroll to position [146, 0]
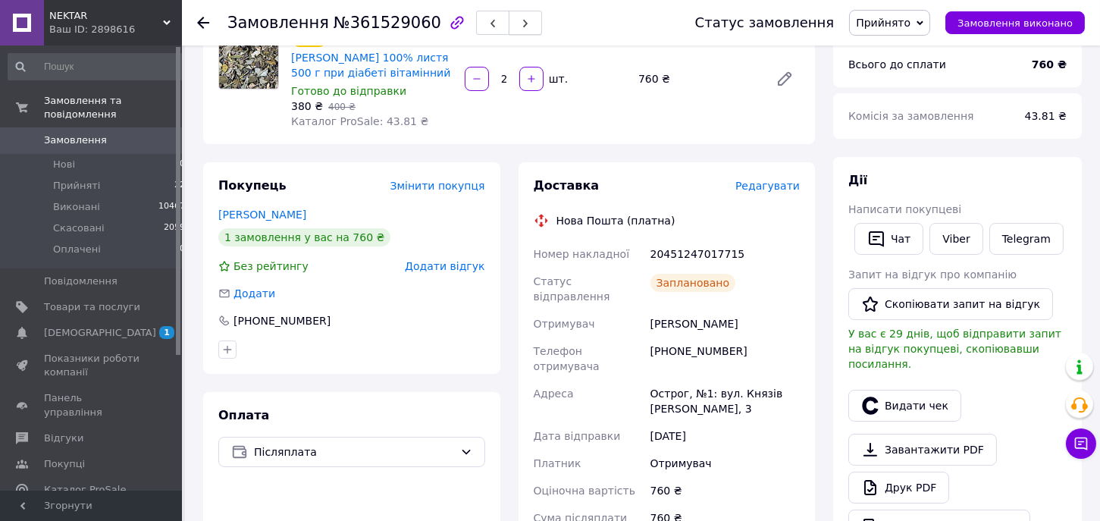
click at [521, 27] on icon "button" at bounding box center [525, 23] width 9 height 9
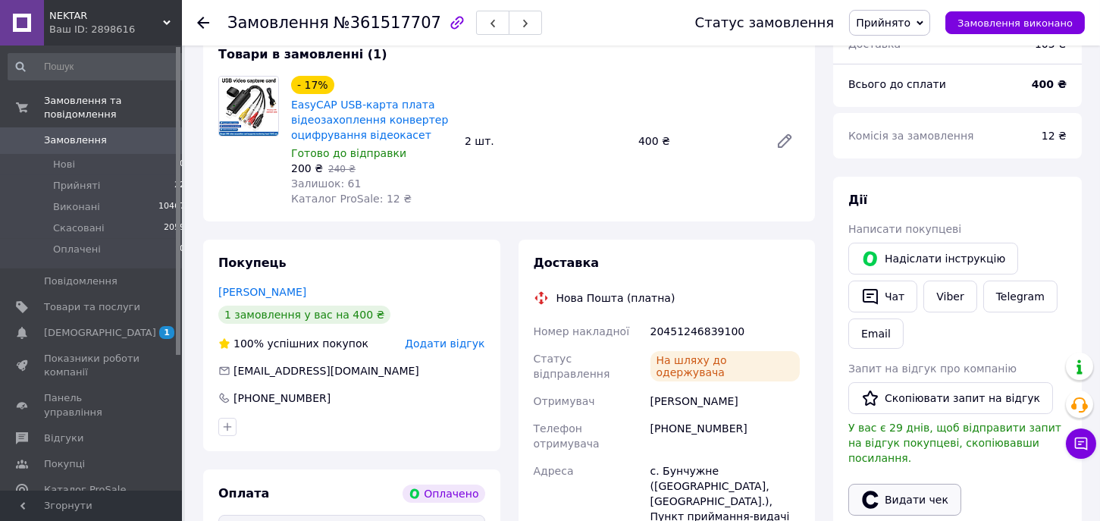
click at [913, 484] on button "Видати чек" at bounding box center [904, 500] width 113 height 32
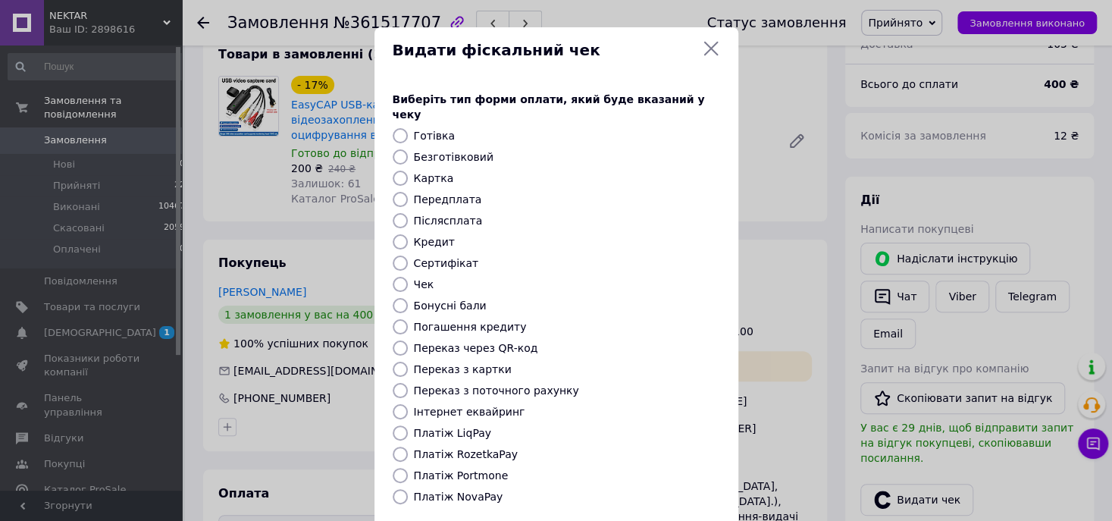
click at [449, 448] on label "Платіж RozetkaPay" at bounding box center [466, 454] width 104 height 12
click at [408, 446] on input "Платіж RozetkaPay" at bounding box center [400, 453] width 15 height 15
radio input "true"
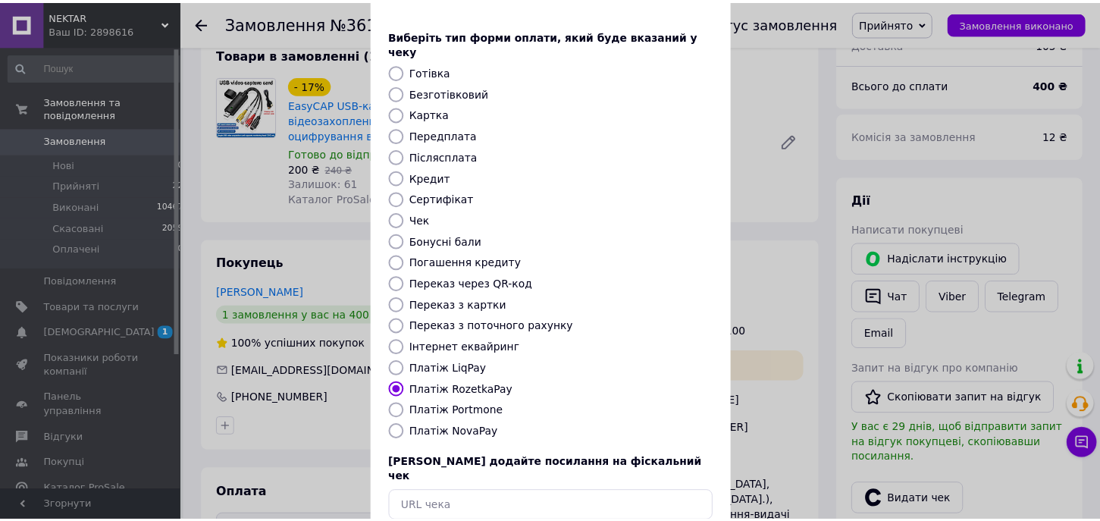
scroll to position [130, 0]
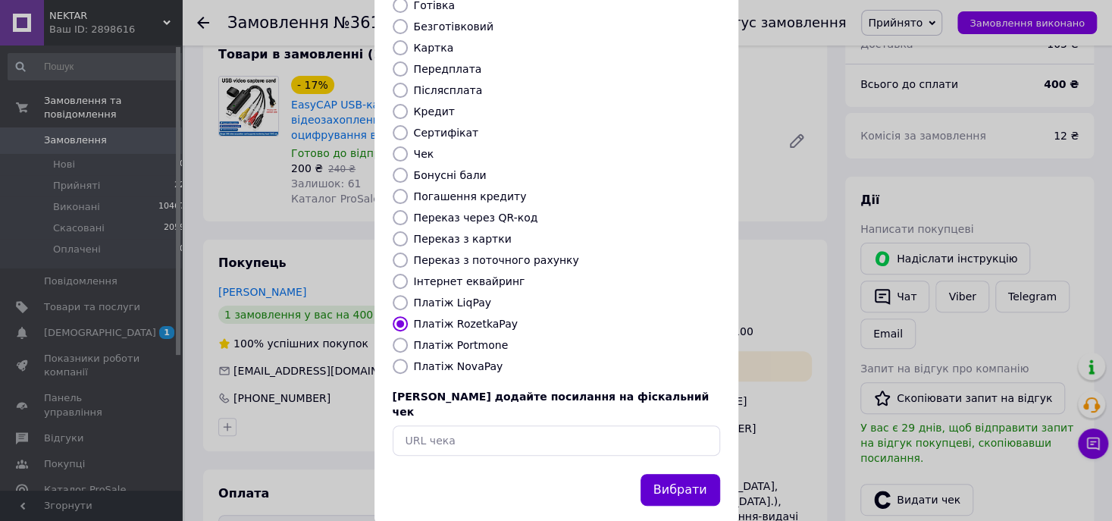
click at [680, 474] on button "Вибрати" at bounding box center [680, 490] width 80 height 33
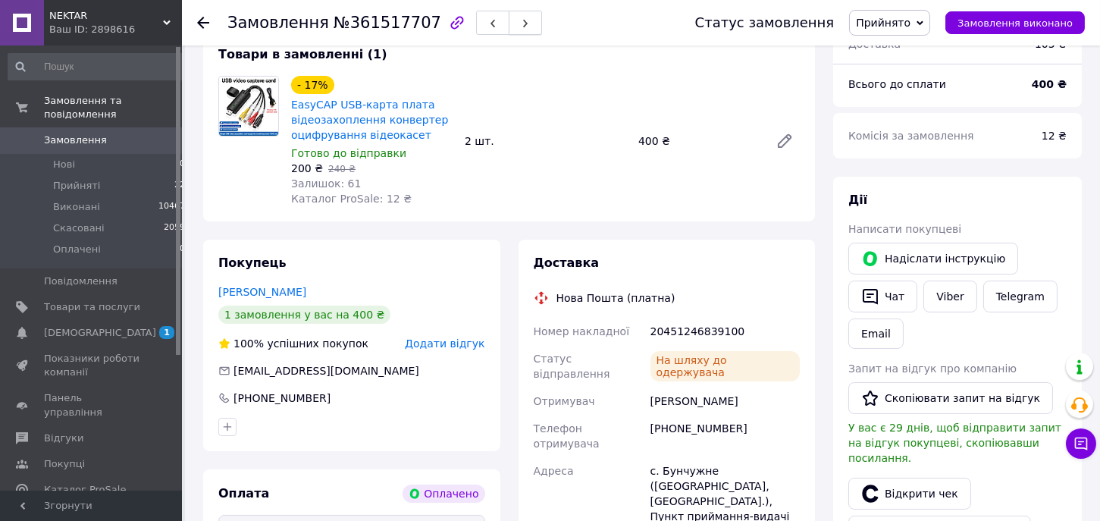
click at [521, 27] on icon "button" at bounding box center [525, 23] width 9 height 9
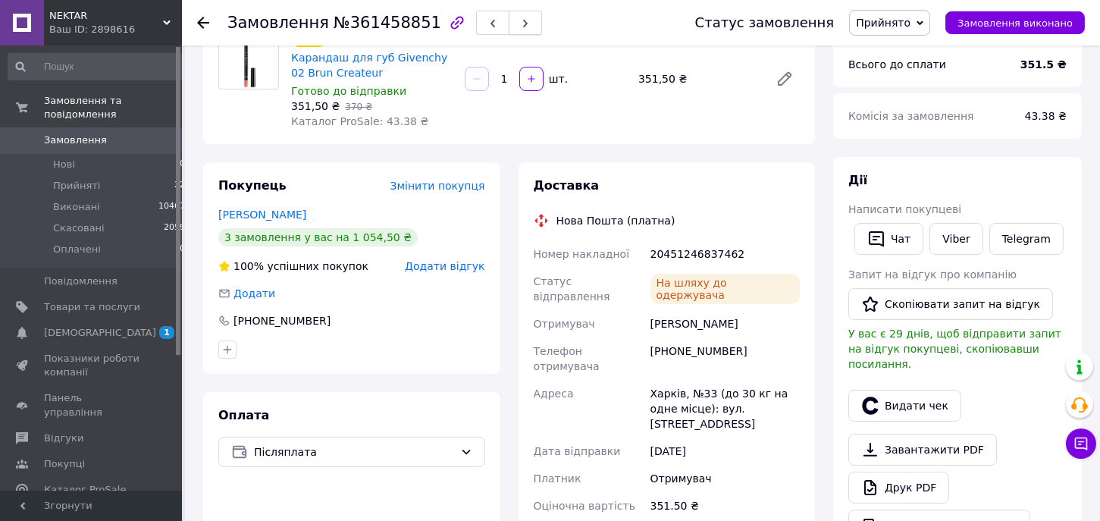
click at [521, 17] on span "button" at bounding box center [525, 22] width 9 height 11
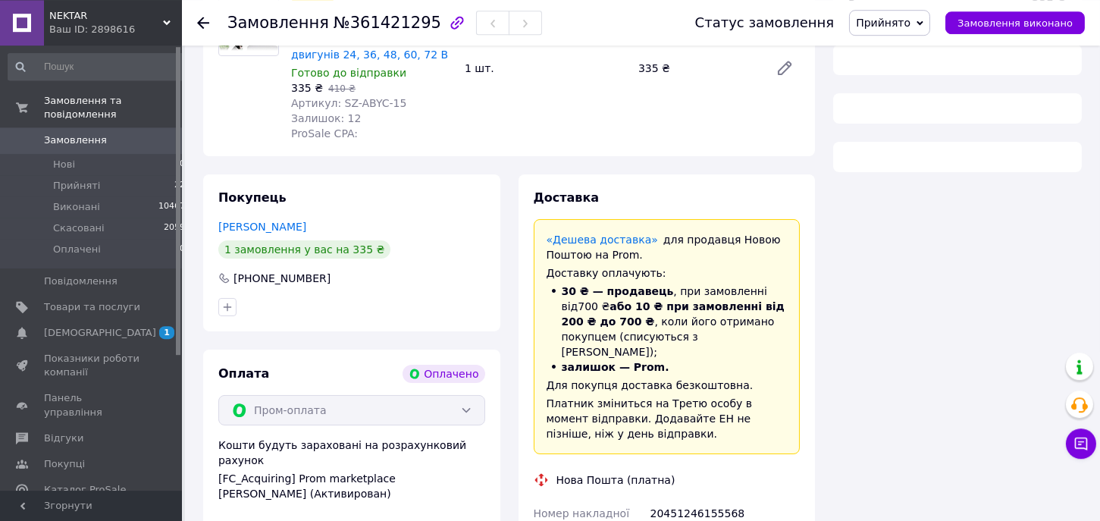
scroll to position [285, 0]
